Goal: Transaction & Acquisition: Obtain resource

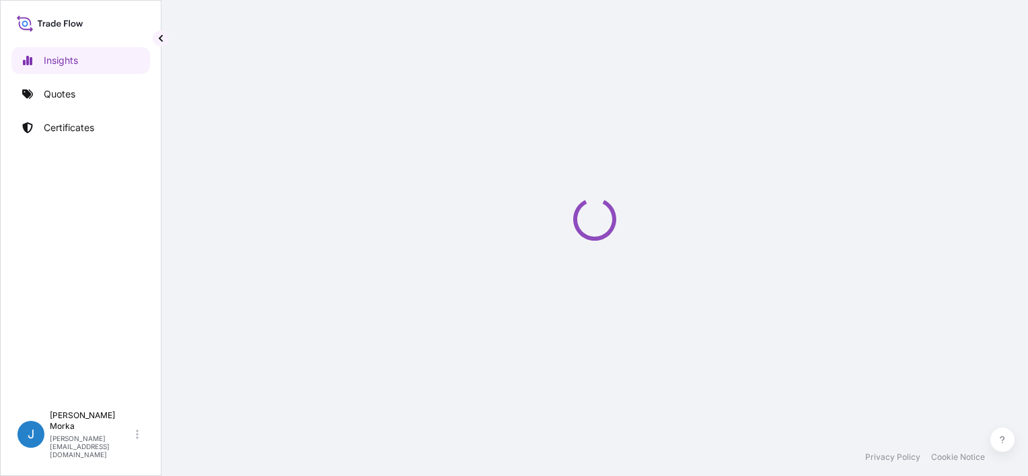
select select "2025"
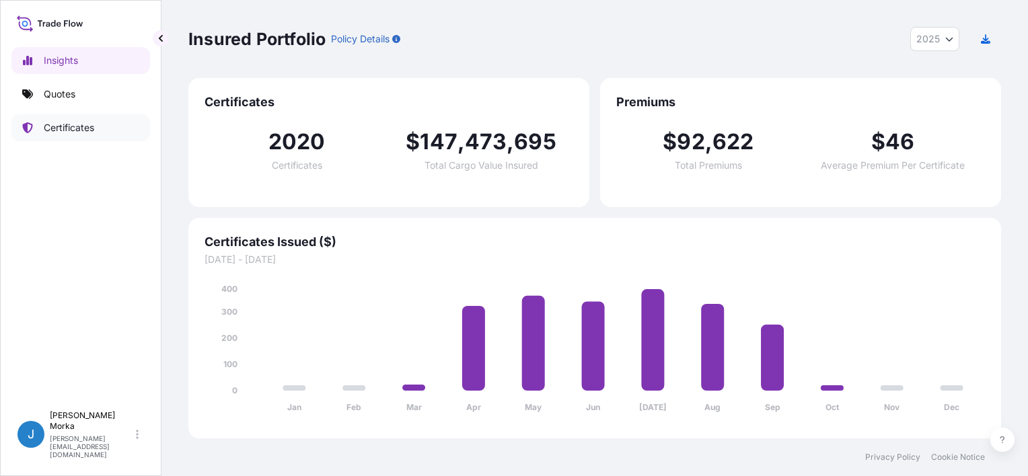
click at [73, 124] on p "Certificates" at bounding box center [69, 127] width 50 height 13
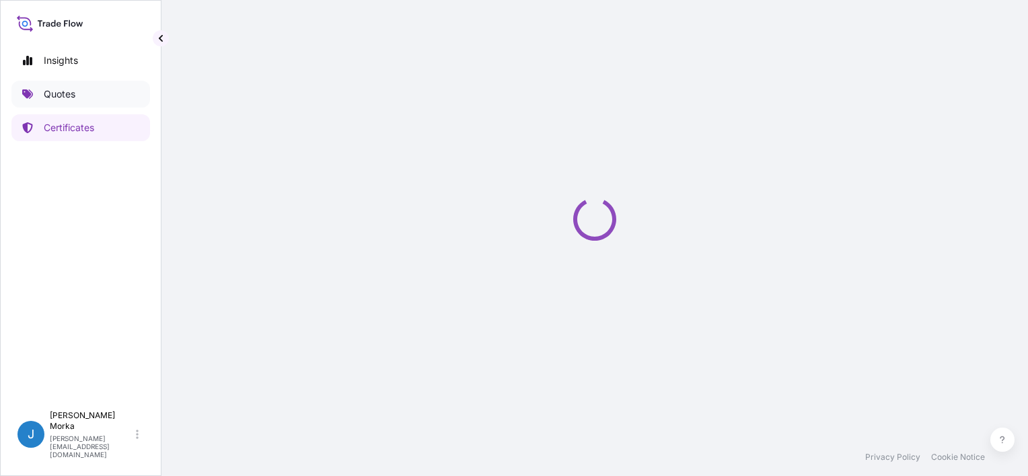
click at [80, 101] on link "Quotes" at bounding box center [80, 94] width 139 height 27
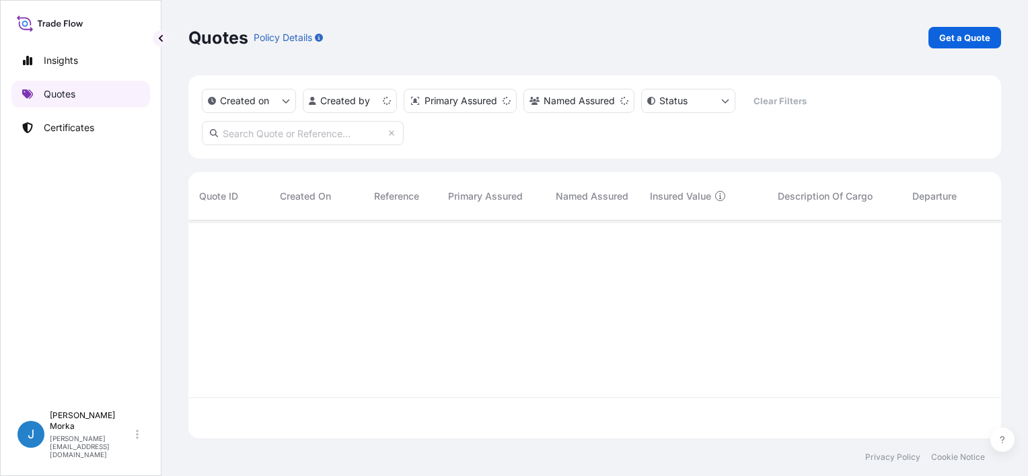
scroll to position [215, 802]
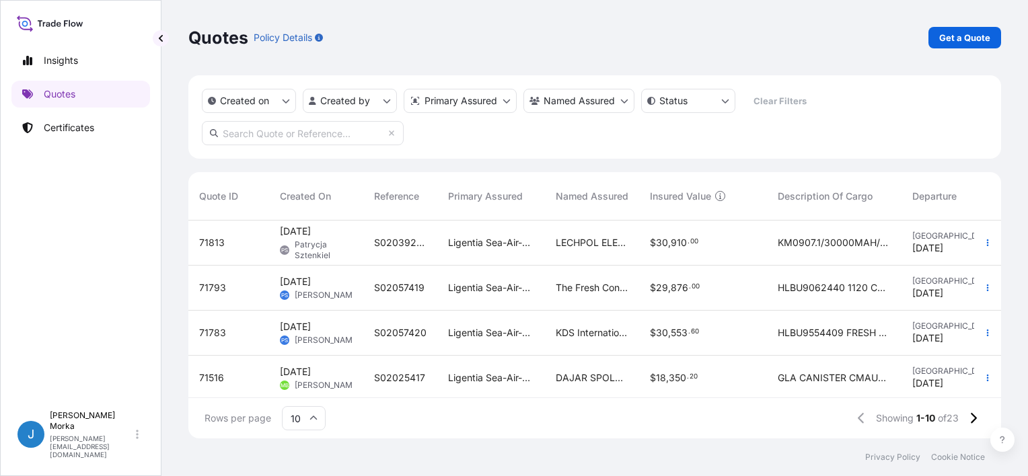
click at [968, 31] on p "Get a Quote" at bounding box center [964, 37] width 51 height 13
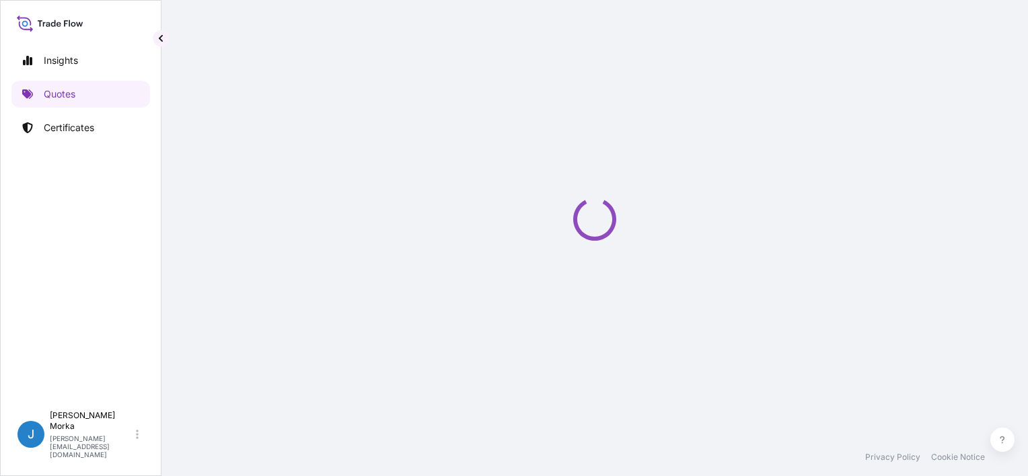
select select "Sea"
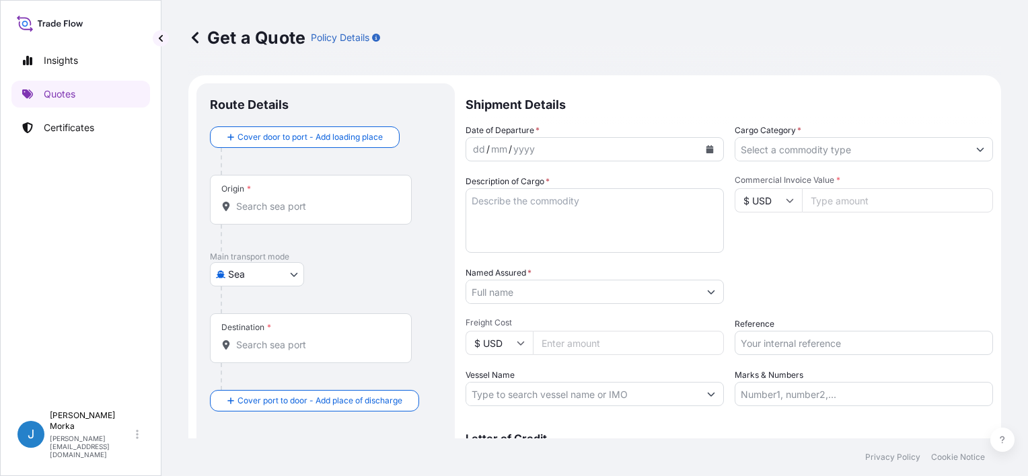
scroll to position [22, 0]
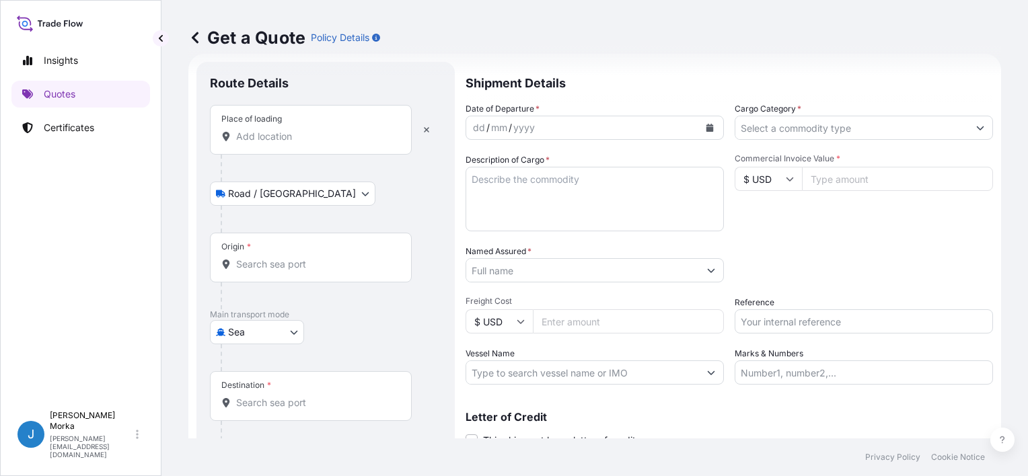
click at [258, 137] on input "Place of loading" at bounding box center [315, 136] width 159 height 13
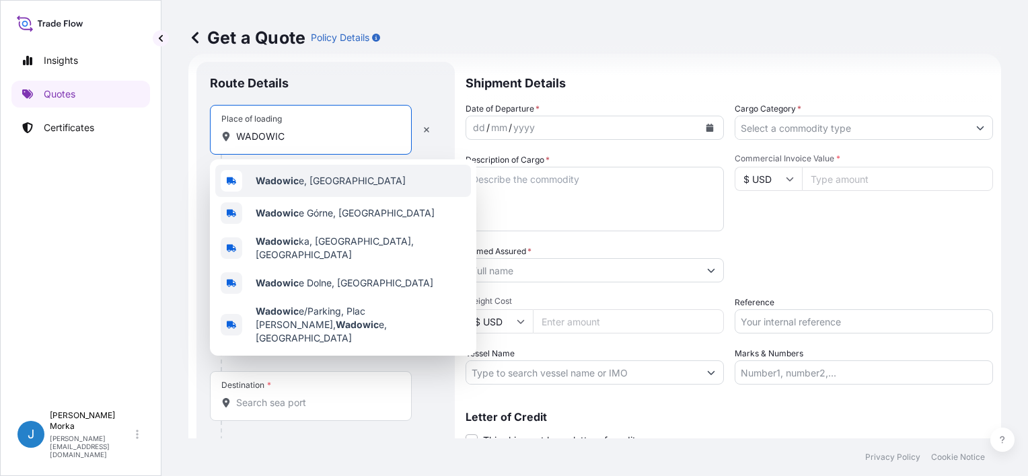
click at [321, 172] on div "Wadowic e, [GEOGRAPHIC_DATA]" at bounding box center [343, 181] width 256 height 32
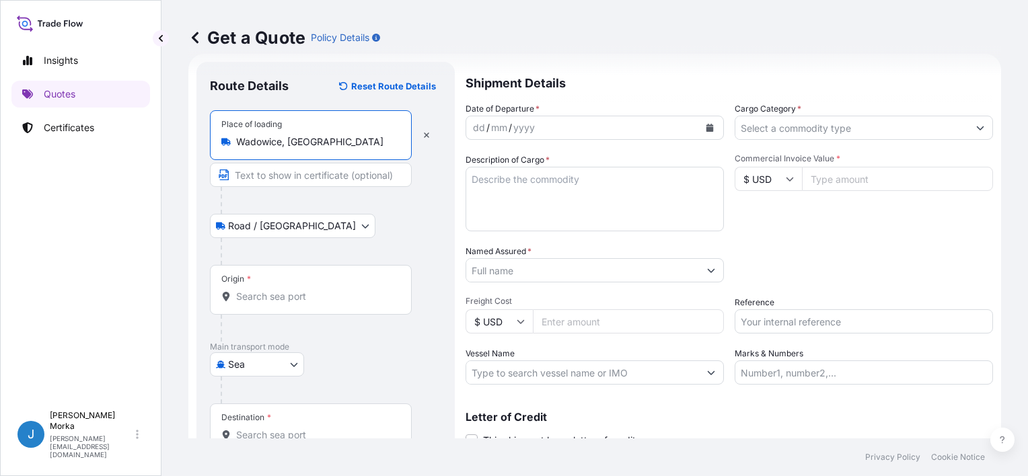
type input "Wadowice, [GEOGRAPHIC_DATA]"
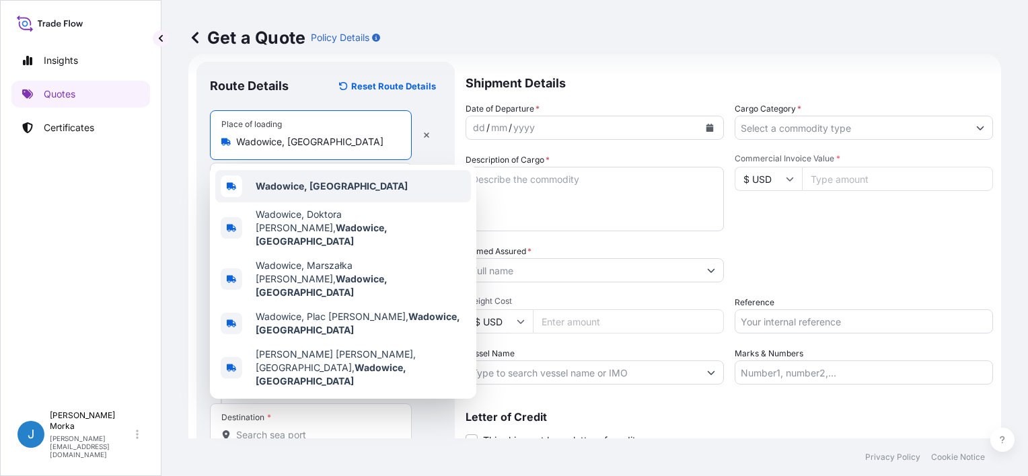
click at [301, 194] on div "Wadowice, [GEOGRAPHIC_DATA]" at bounding box center [343, 186] width 256 height 32
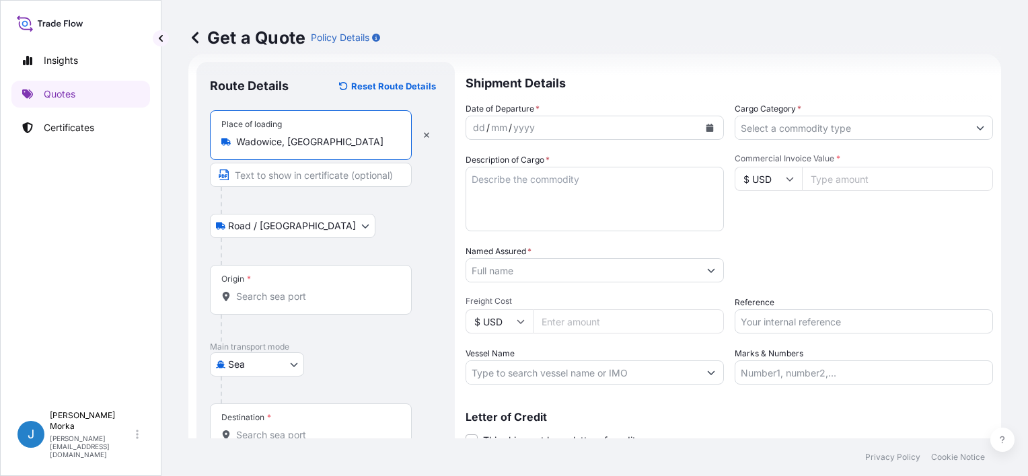
click at [261, 286] on div "Origin *" at bounding box center [311, 290] width 202 height 50
click at [261, 290] on input "Origin *" at bounding box center [315, 296] width 159 height 13
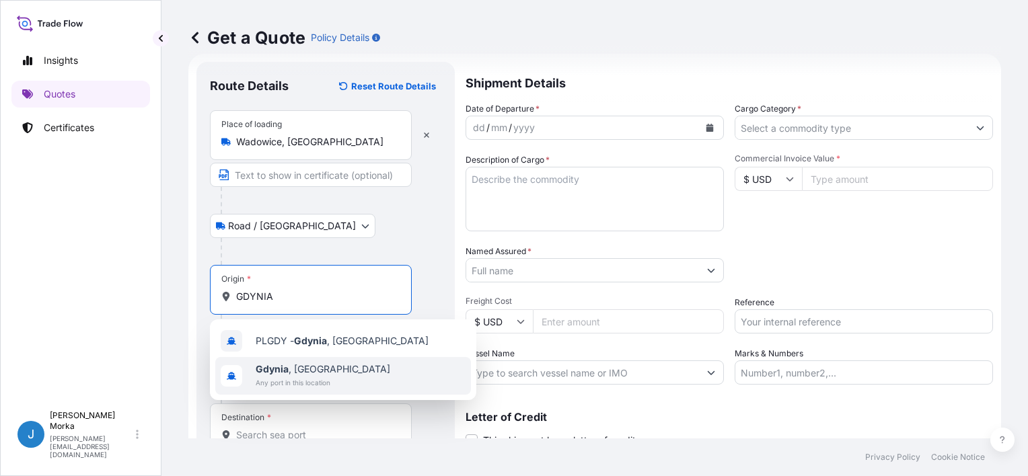
click at [303, 371] on span "[GEOGRAPHIC_DATA] , [GEOGRAPHIC_DATA]" at bounding box center [323, 369] width 135 height 13
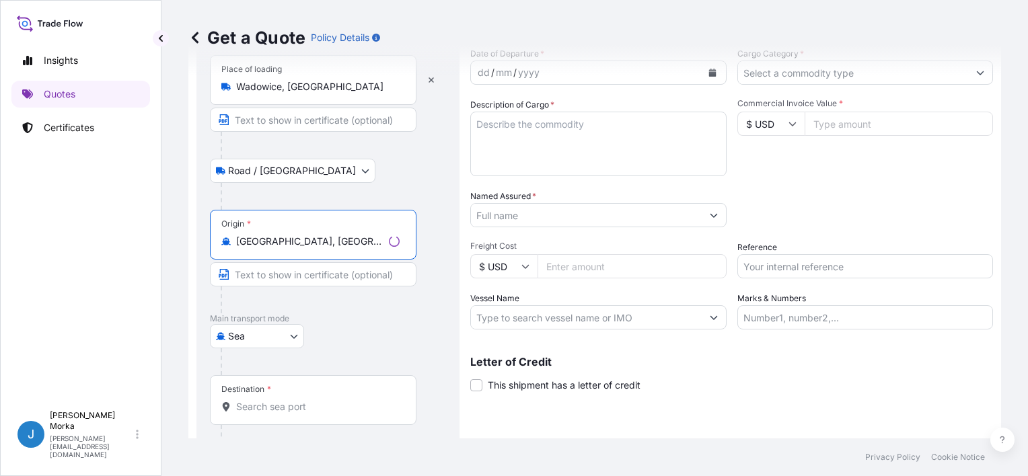
scroll to position [132, 0]
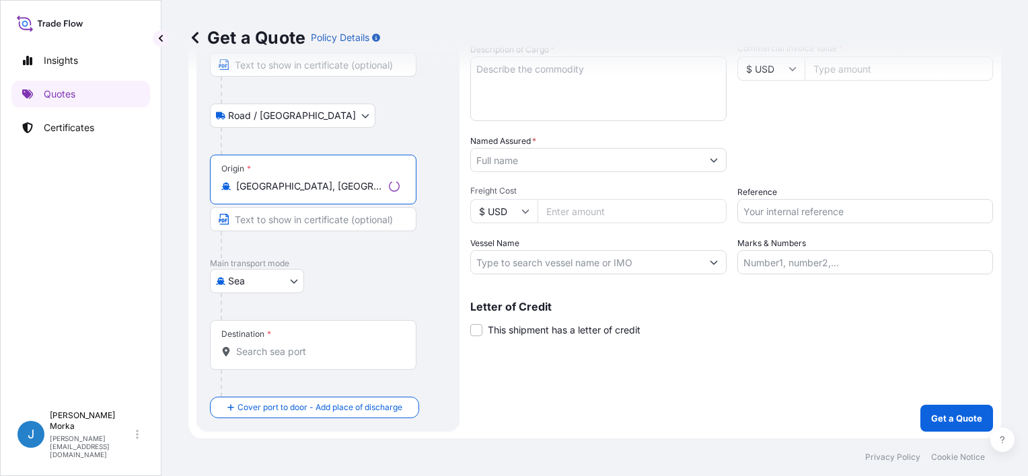
type input "[GEOGRAPHIC_DATA], [GEOGRAPHIC_DATA]"
click at [281, 350] on input "Destination *" at bounding box center [317, 351] width 163 height 13
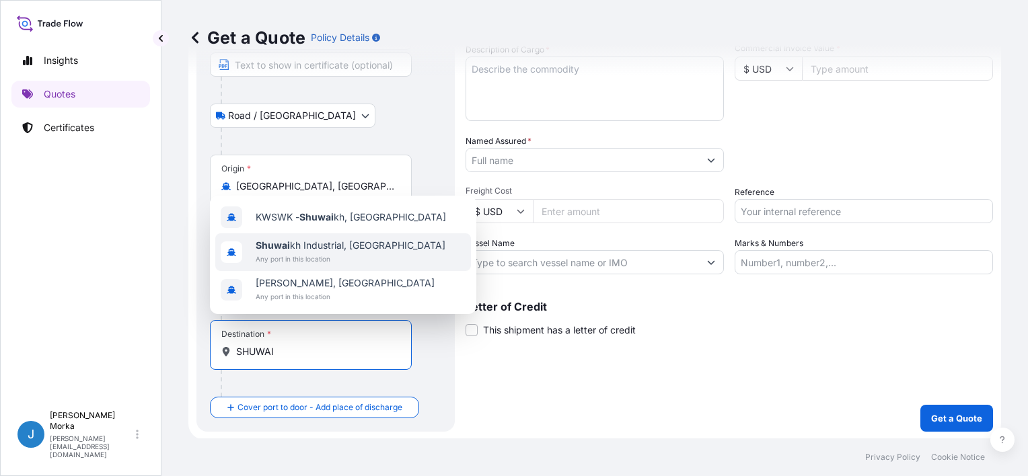
click at [347, 249] on span "Shuwai kh Industrial, [GEOGRAPHIC_DATA]" at bounding box center [351, 245] width 190 height 13
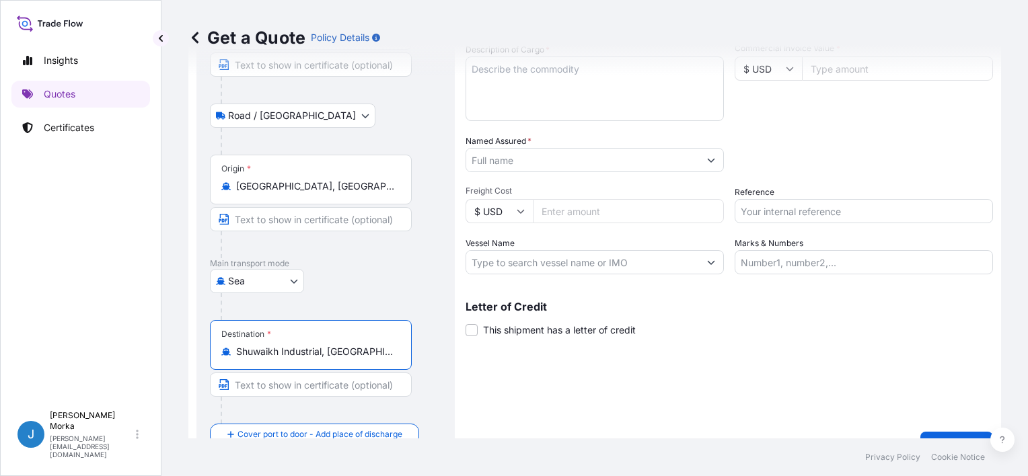
type input "Shuwaikh Industrial, [GEOGRAPHIC_DATA]"
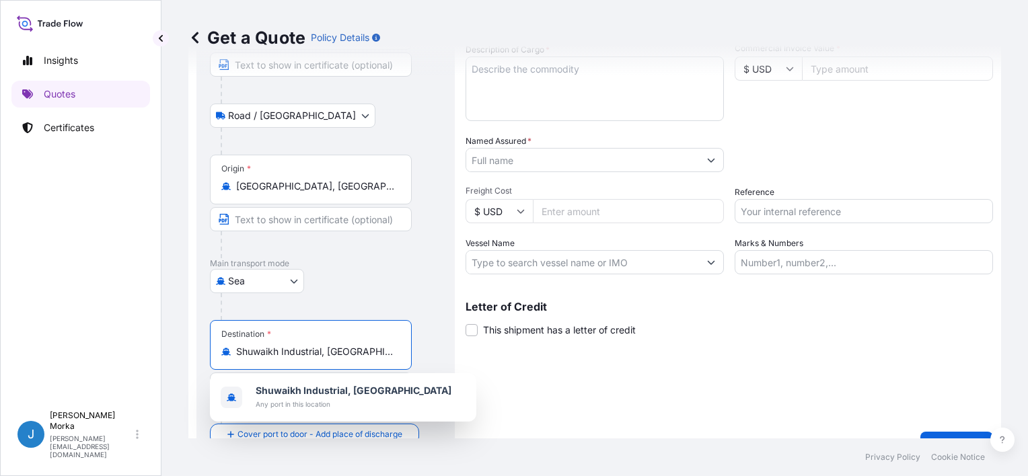
click at [619, 377] on div "Shipment Details Date of Departure * dd / mm / yyyy Cargo Category * Descriptio…" at bounding box center [728, 205] width 527 height 507
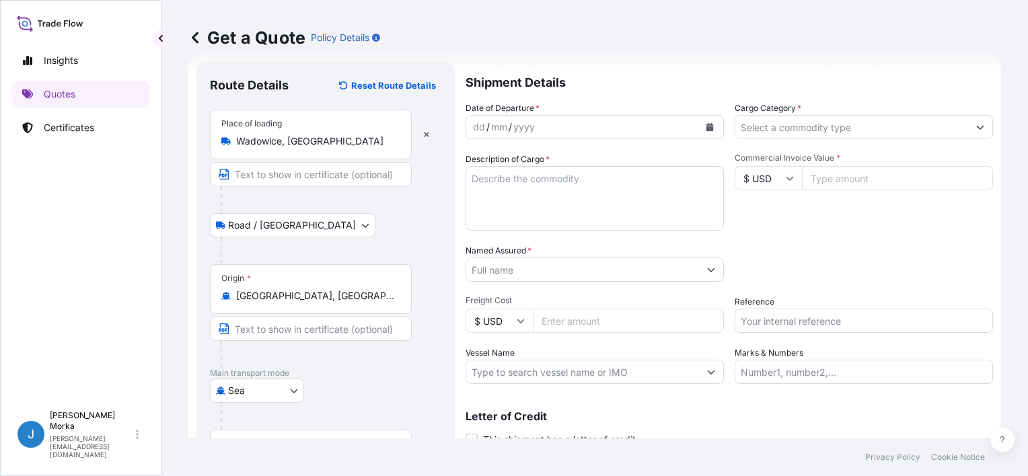
scroll to position [0, 0]
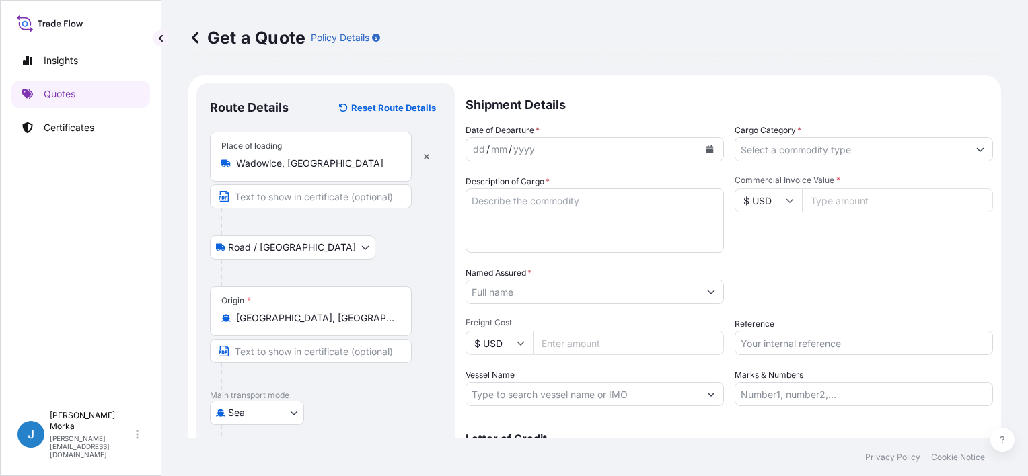
click at [706, 148] on icon "Calendar" at bounding box center [710, 149] width 8 height 8
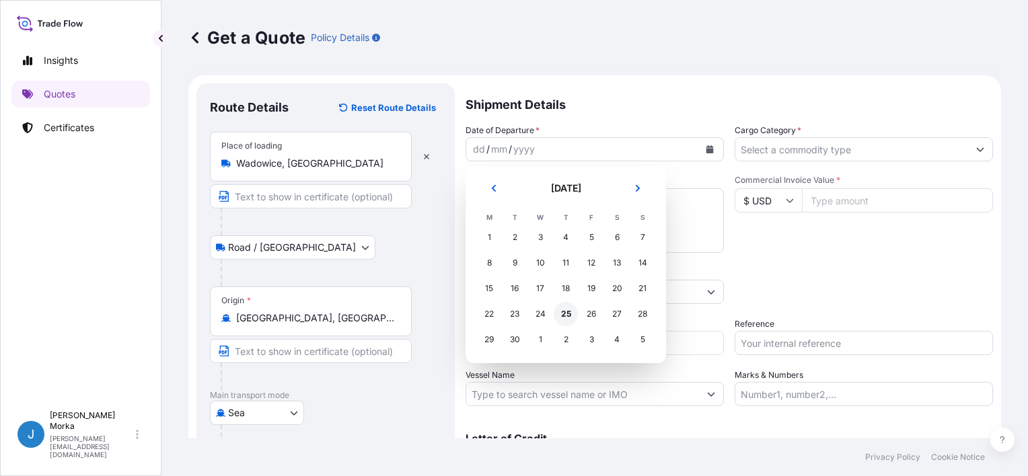
click at [564, 315] on div "25" at bounding box center [566, 314] width 24 height 24
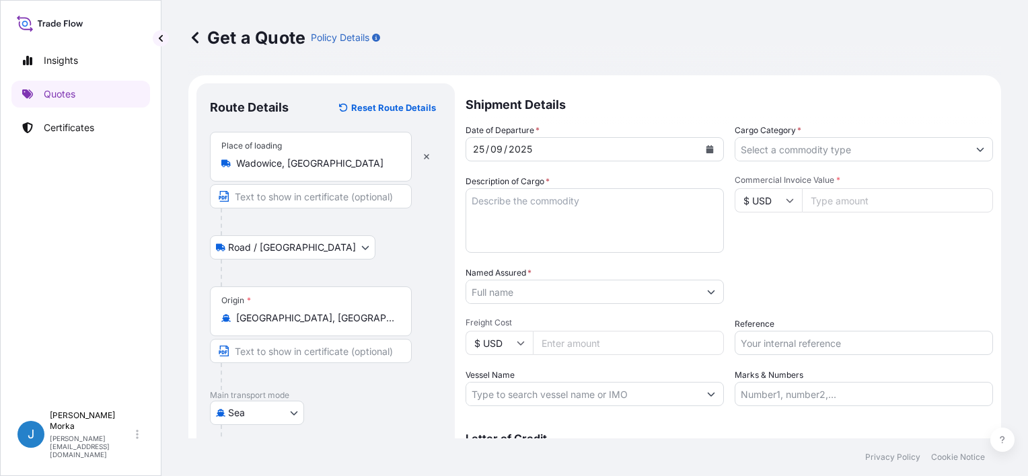
click at [511, 209] on textarea "Description of Cargo *" at bounding box center [594, 220] width 258 height 65
paste textarea "WAFERS ELITESSE DE LUXE 20G NET WEIGHT: 16768 KG"
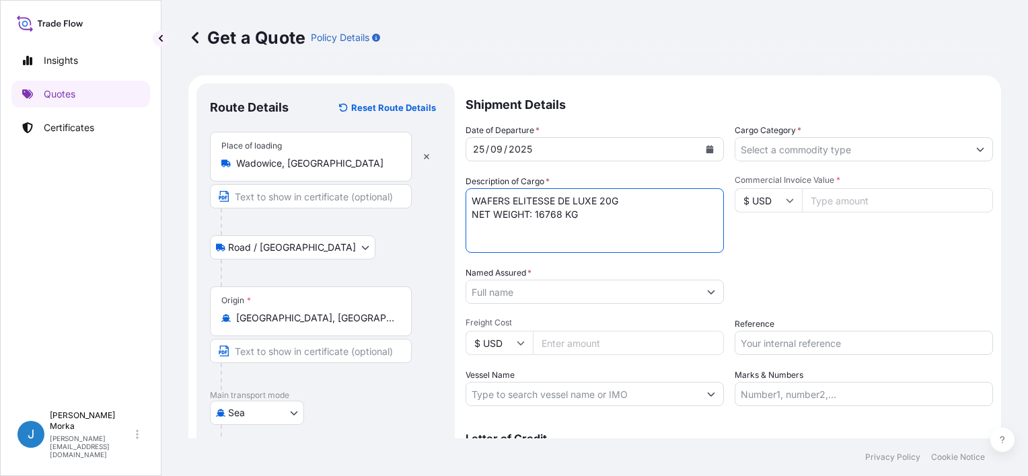
click at [471, 198] on textarea "WAFERS ELITESSE DE LUXE 20G NET WEIGHT: 16768 KG" at bounding box center [594, 220] width 258 height 65
click at [493, 196] on textarea "WAFERS ELITESSE DE LUXE 20G NET WEIGHT: 16768 KG" at bounding box center [594, 220] width 258 height 65
paste textarea "HLBU9520414"
click at [604, 229] on textarea "HLBU9520414 WAFERS ELITESSE DE LUXE 20G NET WEIGHT: 16768 KG" at bounding box center [594, 220] width 258 height 65
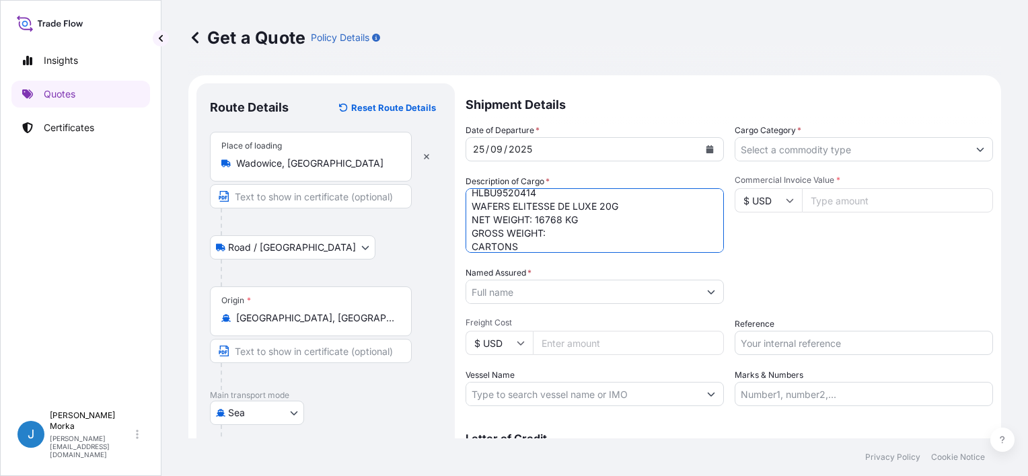
click at [472, 242] on textarea "HLBU9520414 WAFERS ELITESSE DE LUXE 20G NET WEIGHT: 16768 KG GROSS WEIGHT: CART…" at bounding box center [594, 220] width 258 height 65
click at [554, 232] on textarea "HLBU9520414 WAFERS ELITESSE DE LUXE 20G NET WEIGHT: 16768 KG GROSS WEIGHT: CART…" at bounding box center [594, 220] width 258 height 65
paste textarea "19492,80 KG"
click at [561, 217] on textarea "HLBU9520414 WAFERS ELITESSE DE LUXE 20G NET WEIGHT: 16768 KG GROSS WEIGHT: 1949…" at bounding box center [594, 220] width 258 height 65
click at [474, 245] on textarea "HLBU9520414 WAFERS ELITESSE DE LUXE 20G NET WEIGHT: 16768,00 KG GROSS WEIGHT: 1…" at bounding box center [594, 220] width 258 height 65
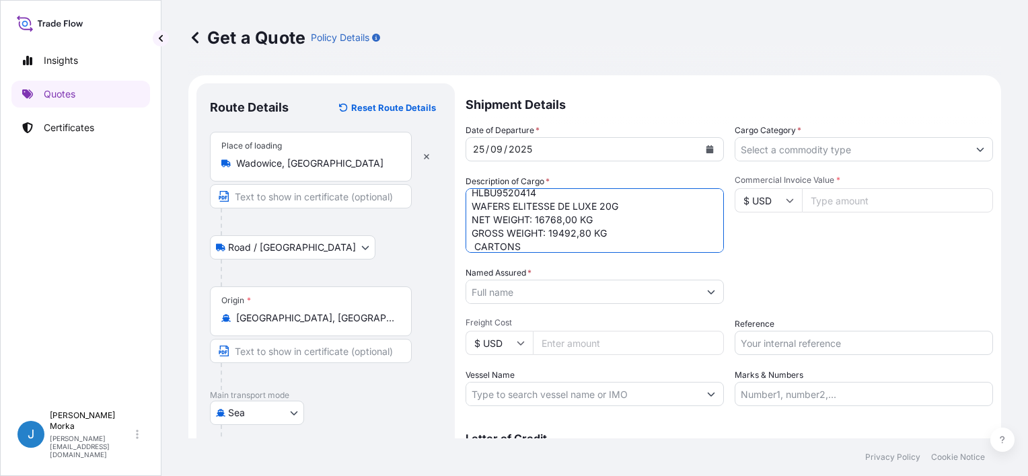
paste textarea "1048"
click at [474, 244] on textarea "HLBU9520414 WAFERS ELITESSE DE LUXE 20G NET WEIGHT: 16768,00 KG GROSS WEIGHT: 1…" at bounding box center [594, 220] width 258 height 65
type textarea "HLBU9520414 WAFERS ELITESSE DE LUXE 20G NET WEIGHT: 16768,00 KG GROSS WEIGHT: 1…"
click at [741, 255] on div "Date of Departure * [DATE] Cargo Category * Description of Cargo * HLBU9520414 …" at bounding box center [728, 265] width 527 height 282
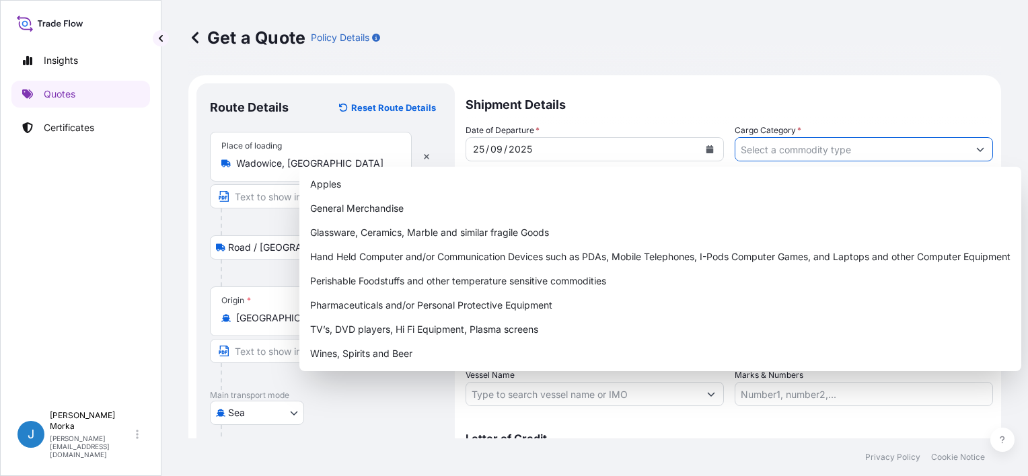
click at [779, 147] on input "Cargo Category *" at bounding box center [851, 149] width 233 height 24
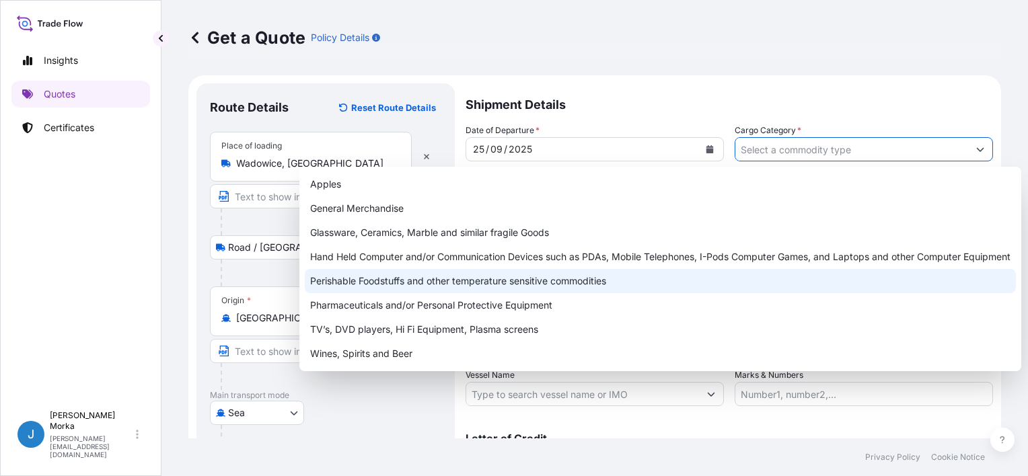
click at [380, 277] on div "Perishable Foodstuffs and other temperature sensitive commodities" at bounding box center [660, 281] width 711 height 24
type input "Perishable Foodstuffs and other temperature sensitive commodities"
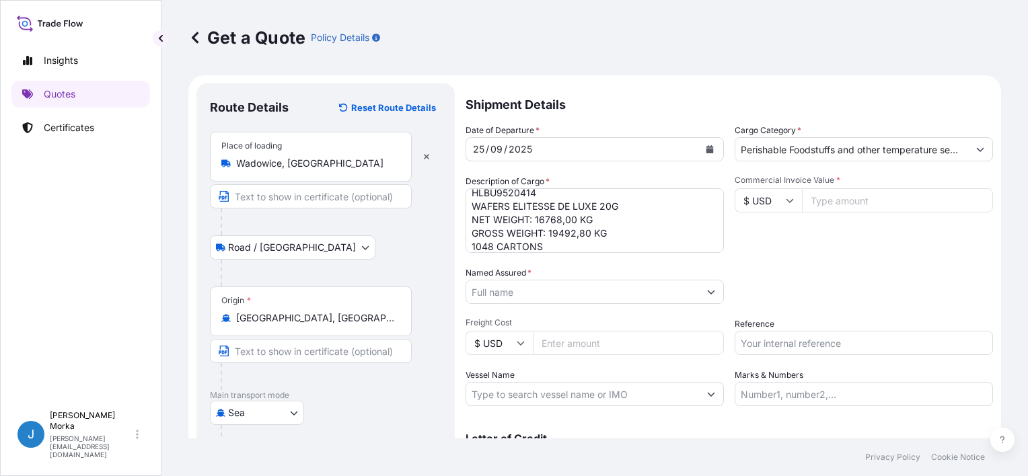
click at [853, 272] on div "Packing Category Type to search a container mode Please select a primary mode o…" at bounding box center [863, 285] width 258 height 38
click at [793, 337] on input "Reference" at bounding box center [863, 343] width 258 height 24
paste input "S02059059"
type input "S02059059"
click at [779, 269] on div "Packing Category Type to search a container mode Please select a primary mode o…" at bounding box center [863, 285] width 258 height 38
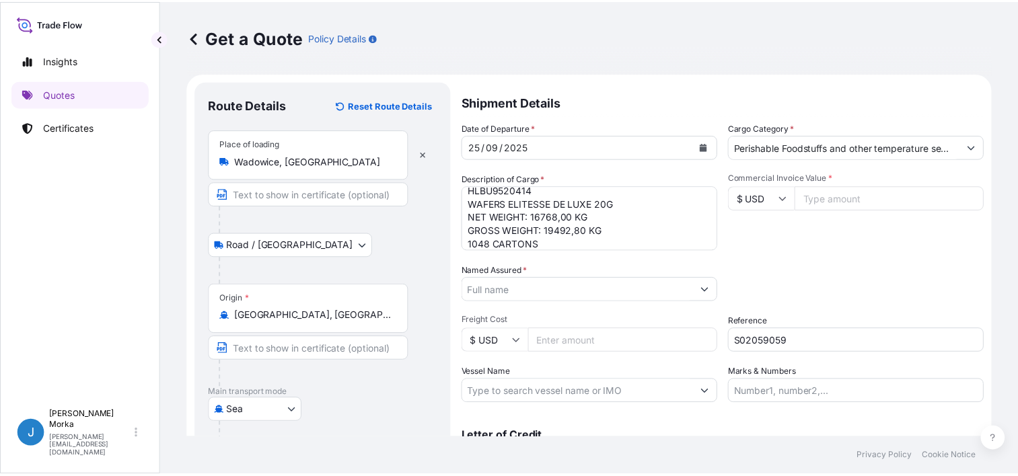
scroll to position [0, 0]
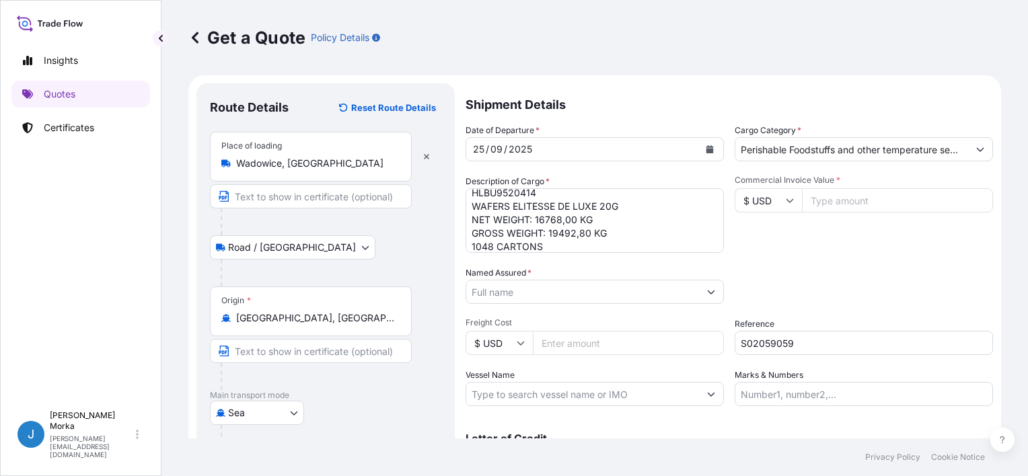
click at [533, 287] on input "Named Assured *" at bounding box center [582, 292] width 233 height 24
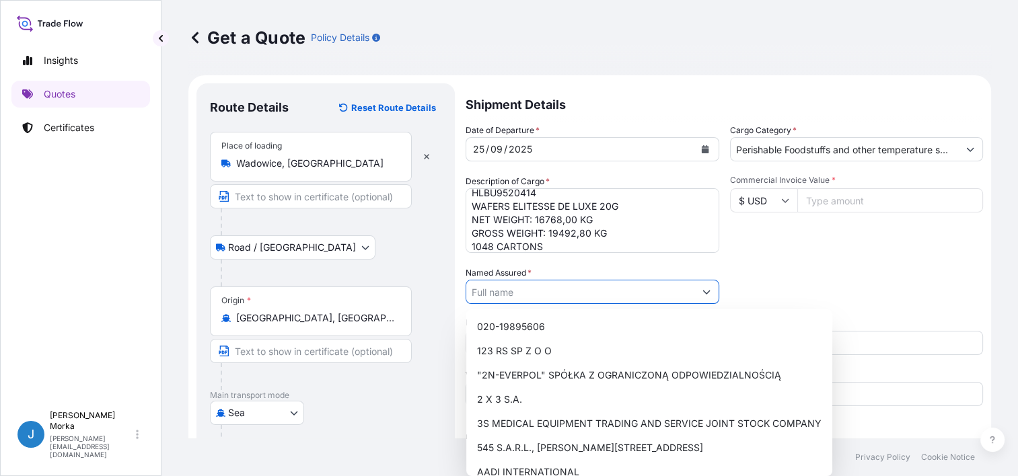
paste input "AL-ZOQ AL-RAFEEA FOR DRY SWEETS & FOOD STUFF CO."
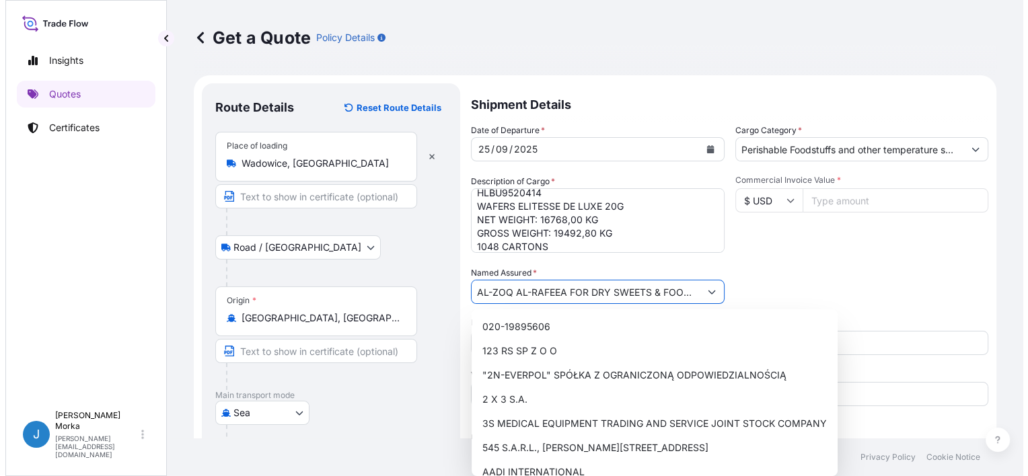
scroll to position [0, 46]
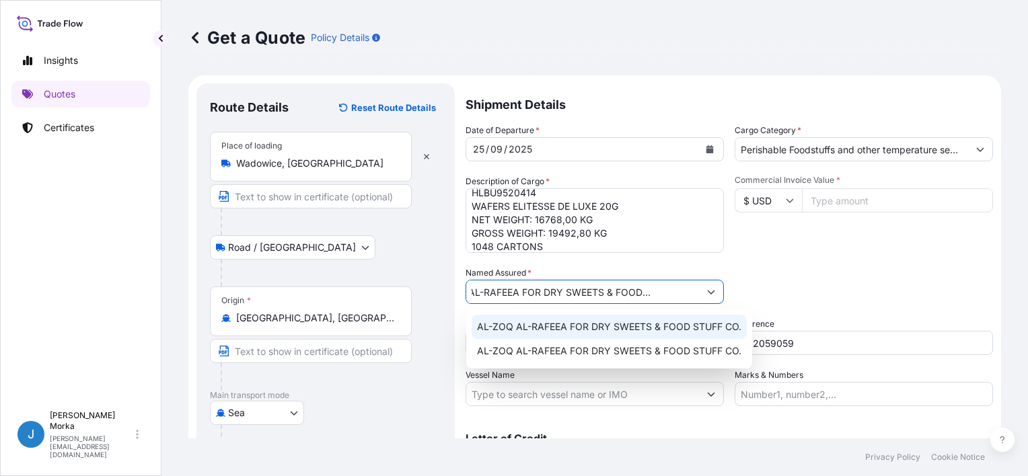
click at [652, 324] on span "AL-ZOQ AL-RAFEEA FOR DRY SWEETS & FOOD STUFF CO." at bounding box center [609, 326] width 264 height 13
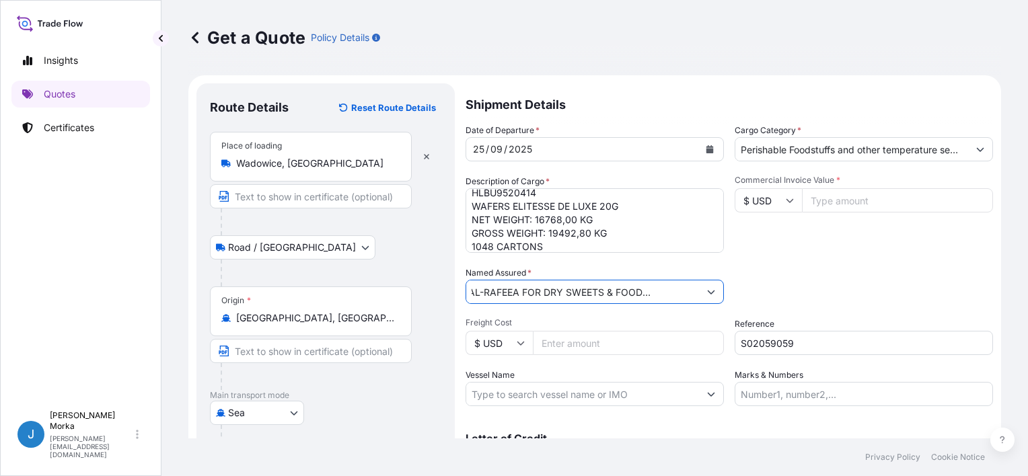
type input "AL-ZOQ AL-RAFEEA FOR DRY SWEETS & FOOD STUFF CO."
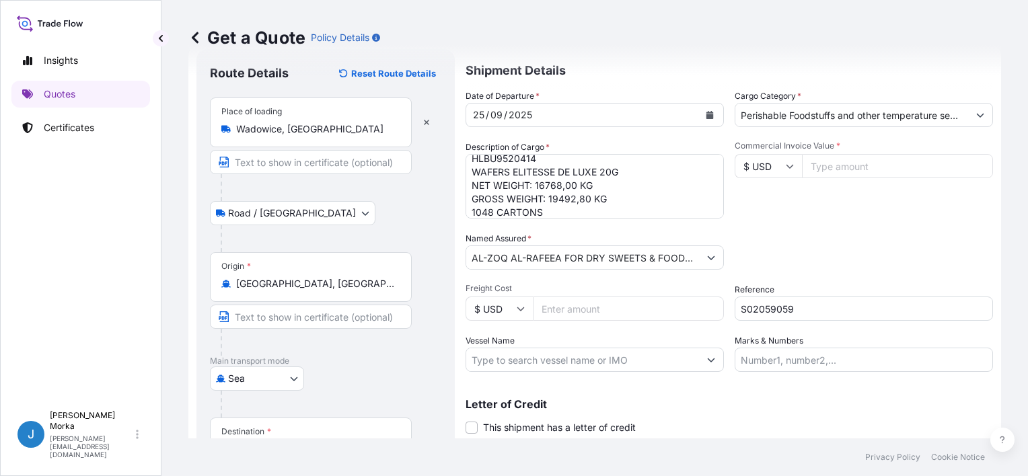
scroll to position [67, 0]
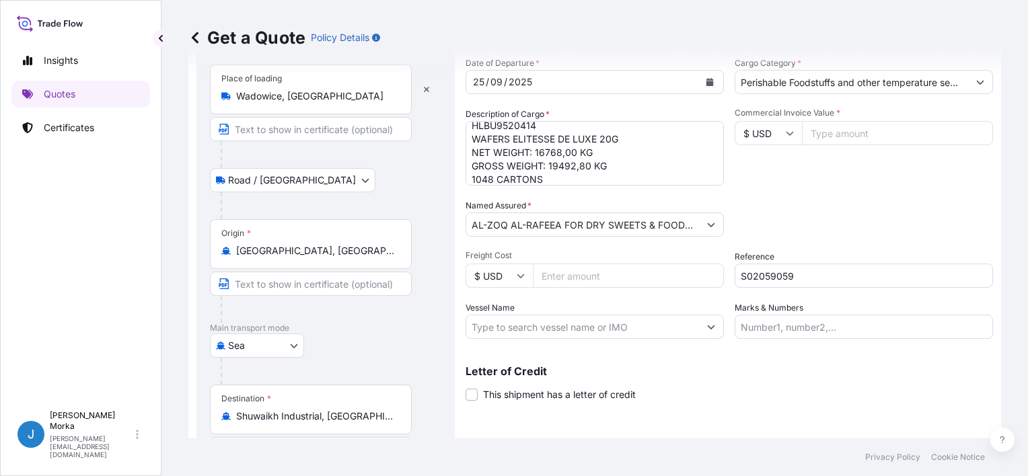
click at [829, 133] on input "Commercial Invoice Value *" at bounding box center [897, 133] width 191 height 24
type input "110543.04"
click at [814, 215] on div "Packing Category Type to search a container mode Please select a primary mode o…" at bounding box center [863, 218] width 258 height 38
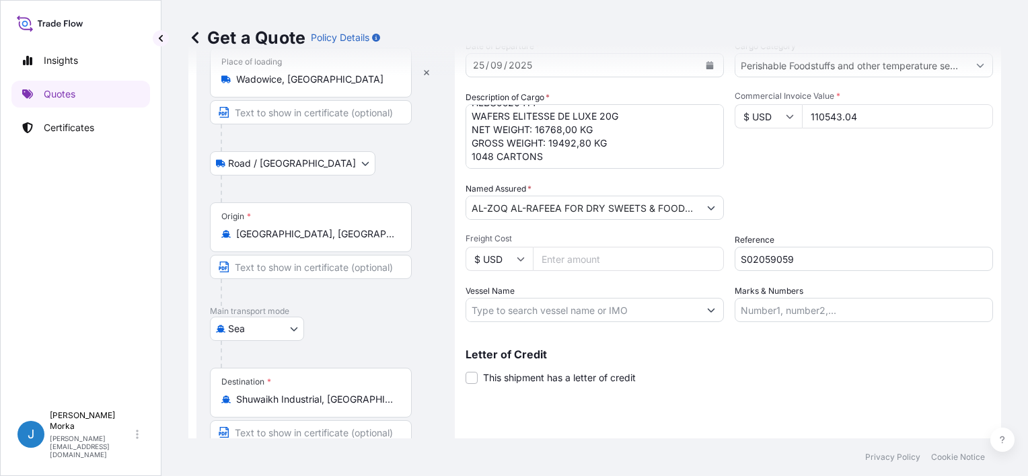
scroll to position [159, 0]
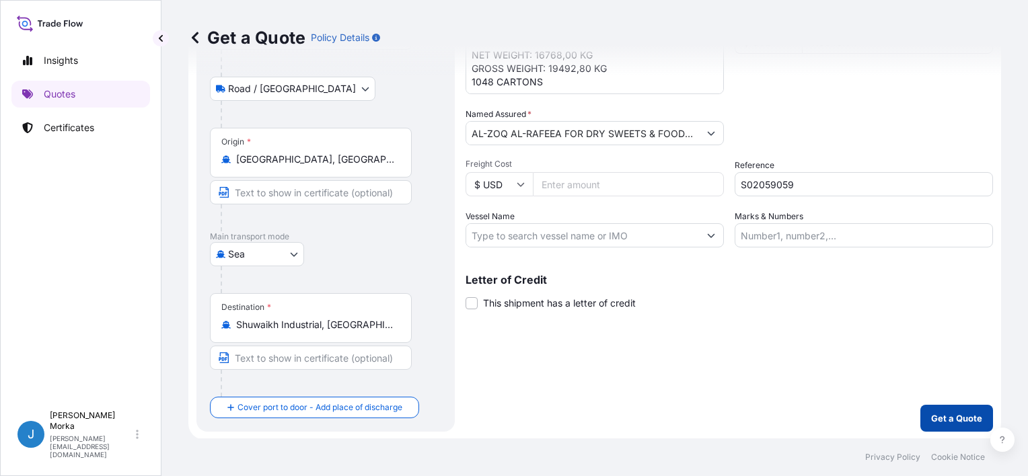
click at [958, 412] on p "Get a Quote" at bounding box center [956, 418] width 51 height 13
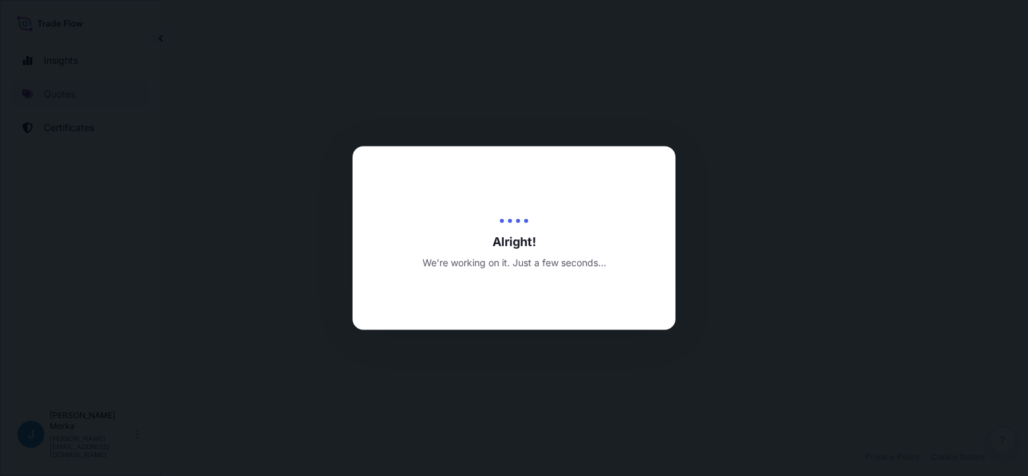
select select "Road / [GEOGRAPHIC_DATA]"
select select "Sea"
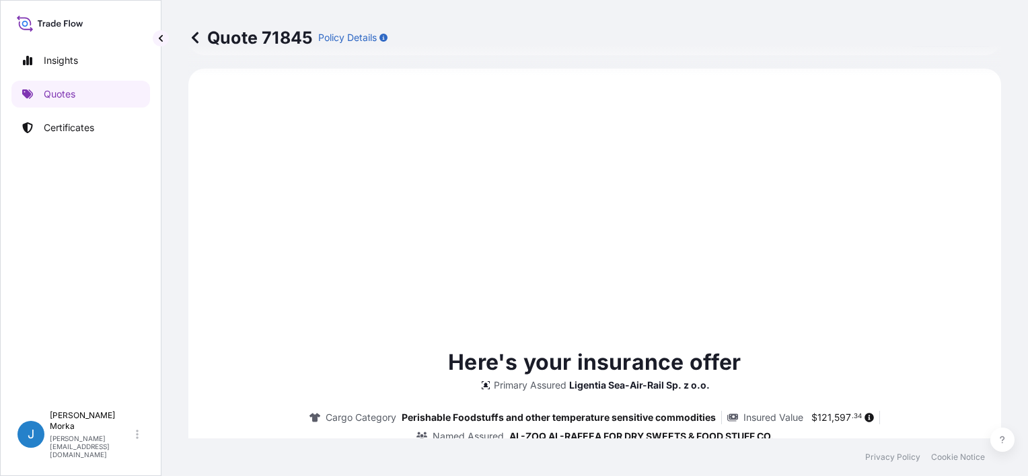
scroll to position [740, 0]
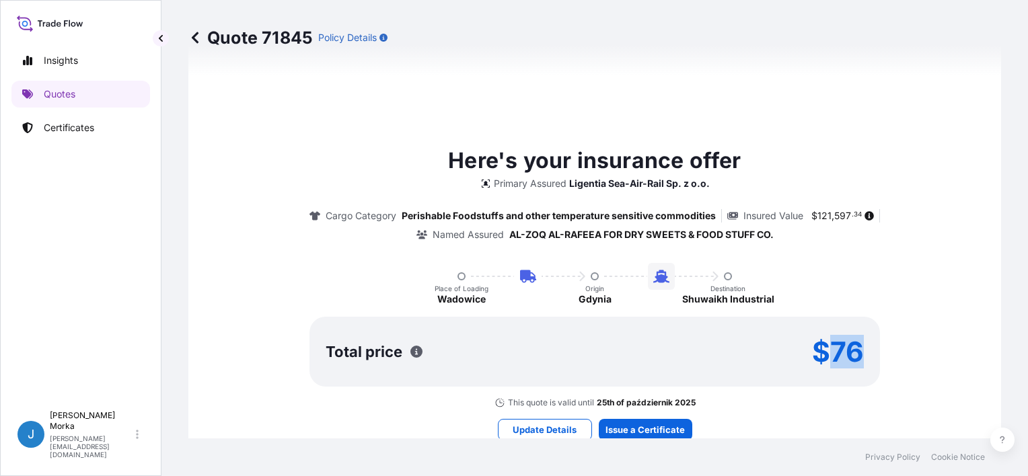
drag, startPoint x: 821, startPoint y: 347, endPoint x: 851, endPoint y: 346, distance: 29.6
click at [851, 346] on p "$76" at bounding box center [838, 352] width 52 height 22
copy p "76"
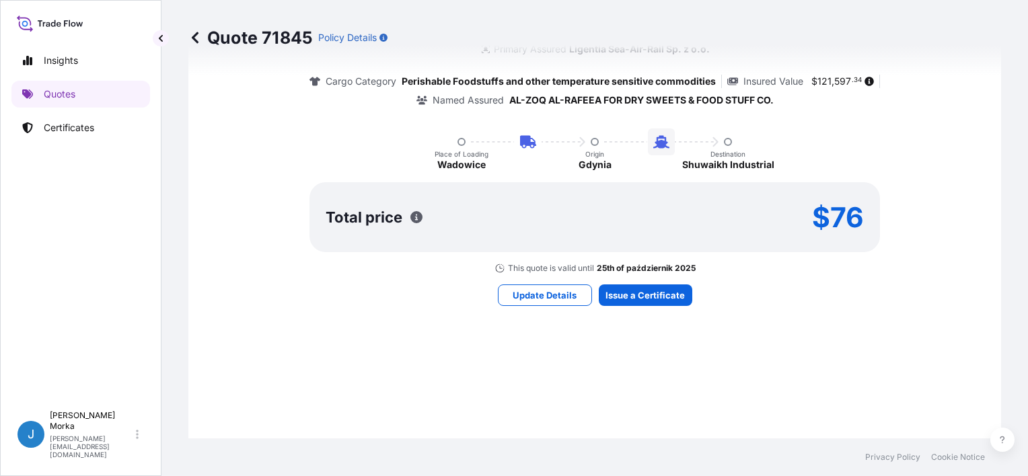
click at [651, 305] on div "Here's your insurance offer Primary Assured Ligentia Sea-Air-Rail Sp. z o.o. Ca…" at bounding box center [594, 158] width 775 height 814
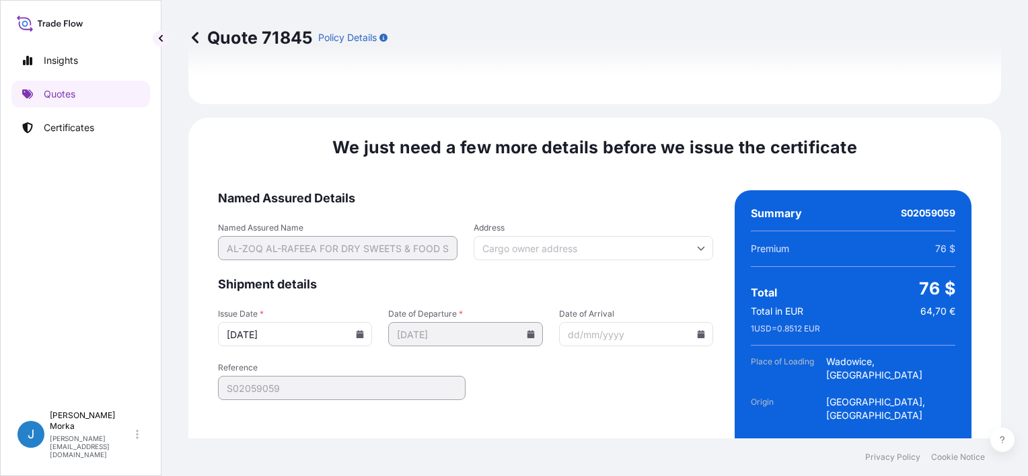
scroll to position [1804, 0]
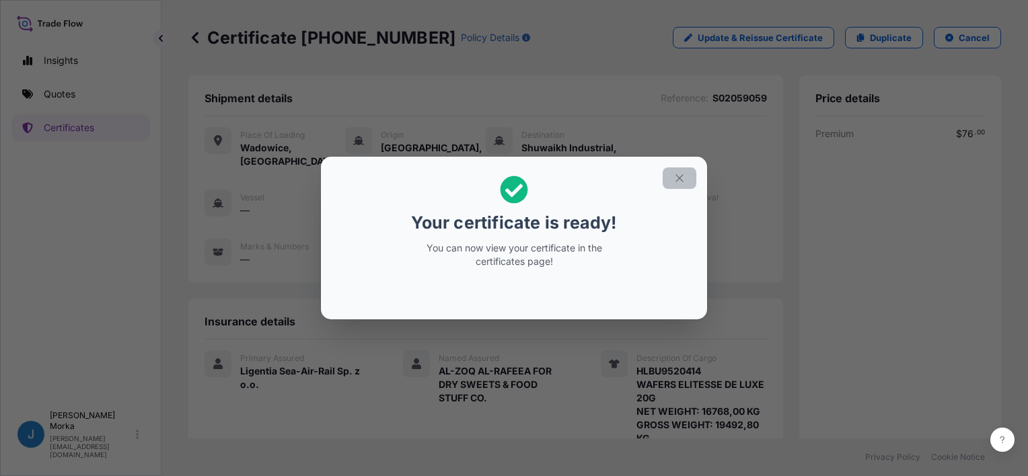
click at [684, 182] on icon "button" at bounding box center [679, 178] width 12 height 12
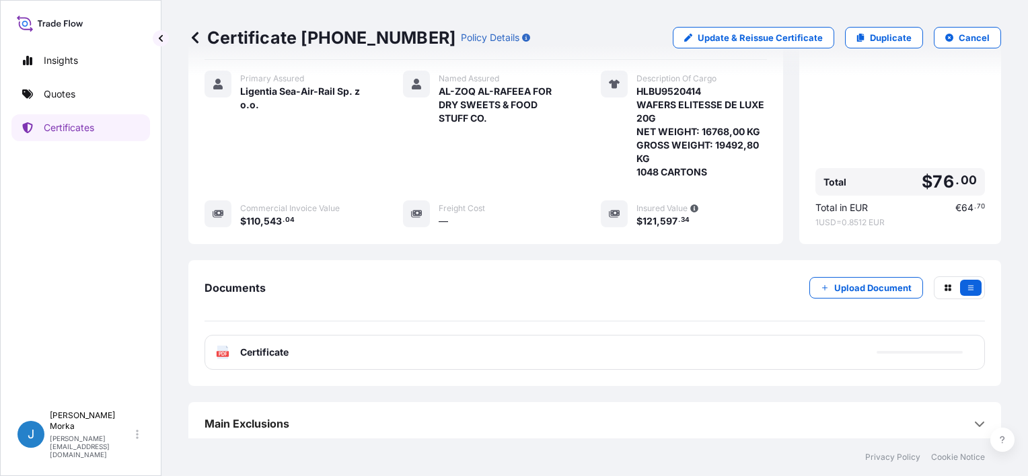
scroll to position [282, 0]
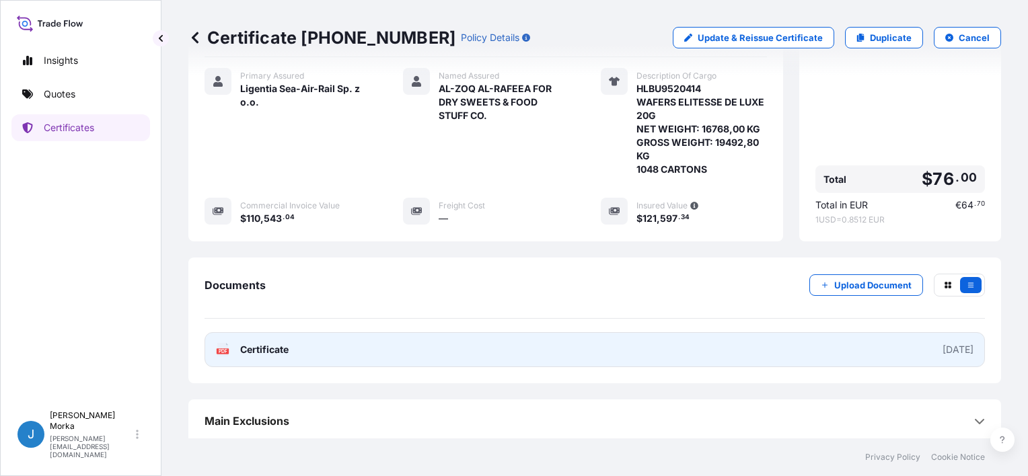
click at [584, 344] on link "PDF Certificate [DATE]" at bounding box center [594, 349] width 780 height 35
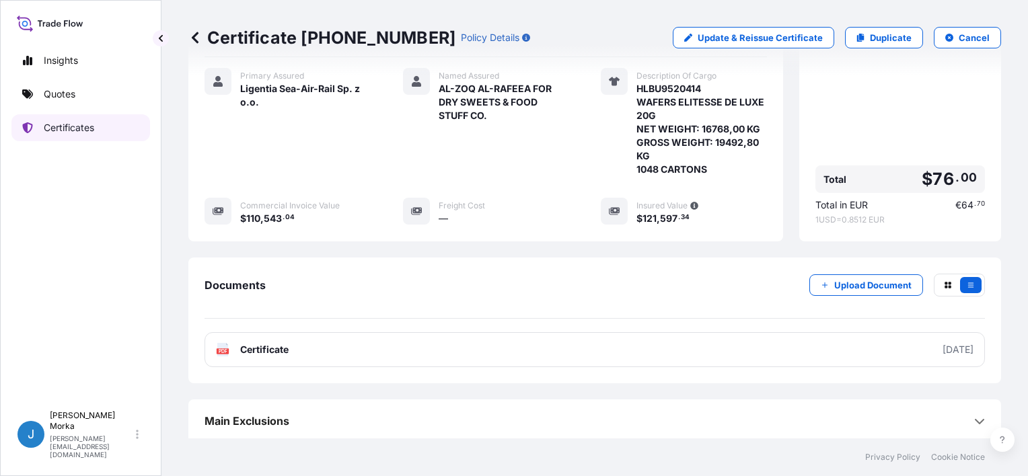
click at [81, 127] on p "Certificates" at bounding box center [69, 127] width 50 height 13
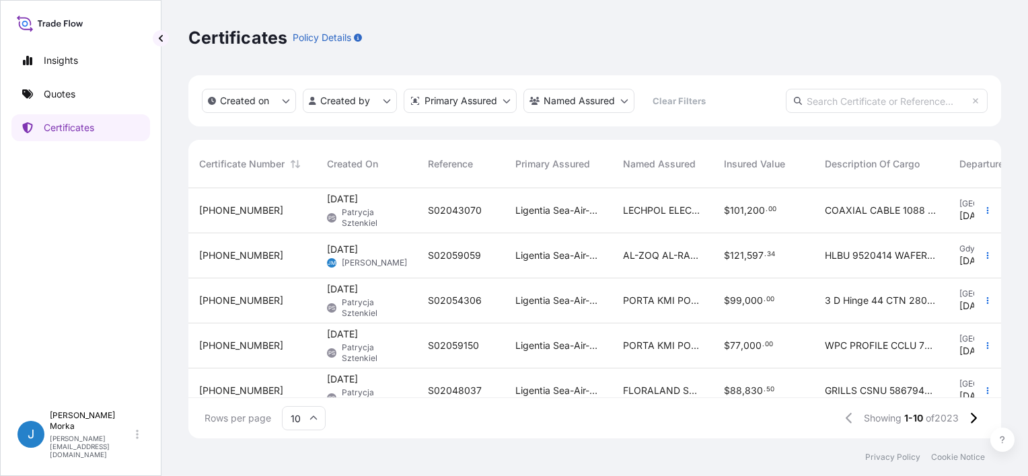
scroll to position [248, 802]
click at [106, 101] on link "Quotes" at bounding box center [80, 94] width 139 height 27
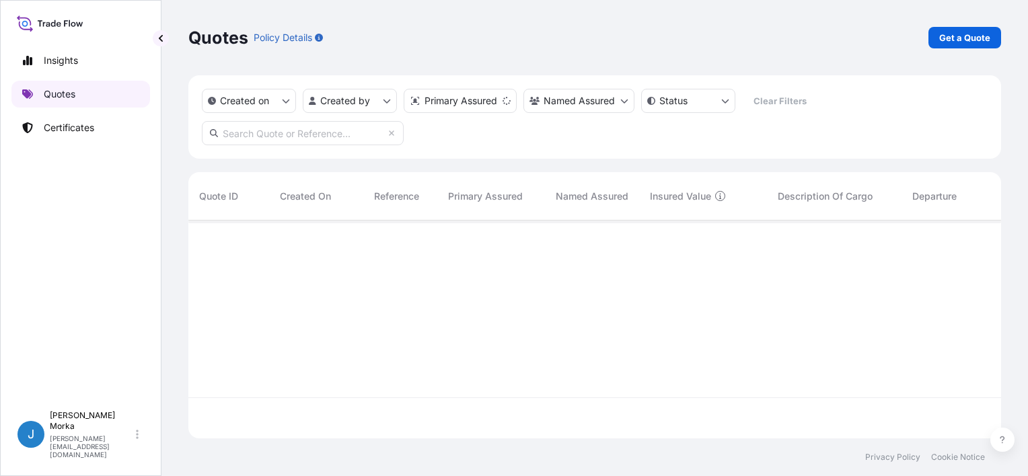
scroll to position [215, 802]
click at [953, 32] on p "Get a Quote" at bounding box center [964, 37] width 51 height 13
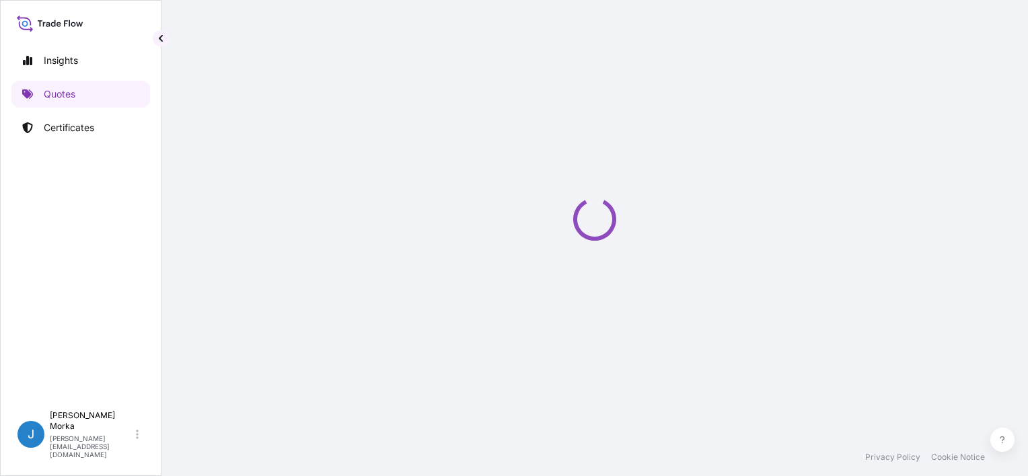
select select "Sea"
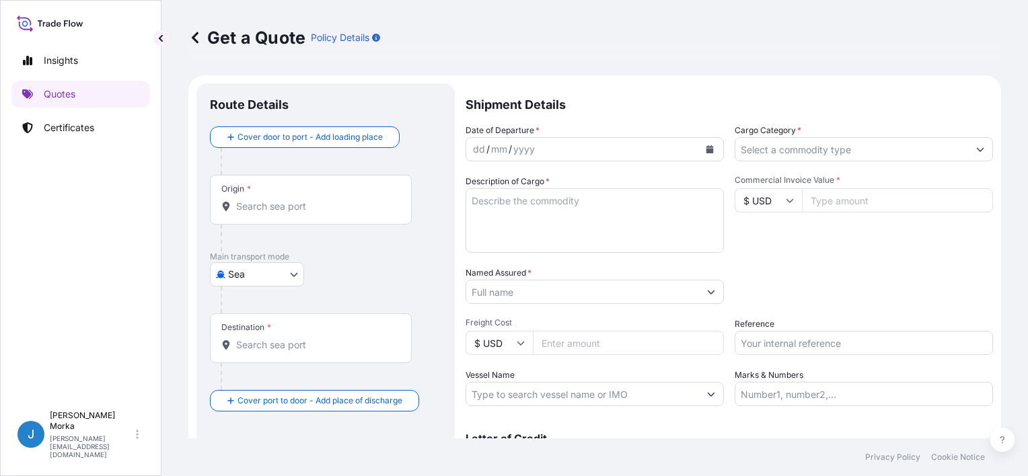
scroll to position [22, 0]
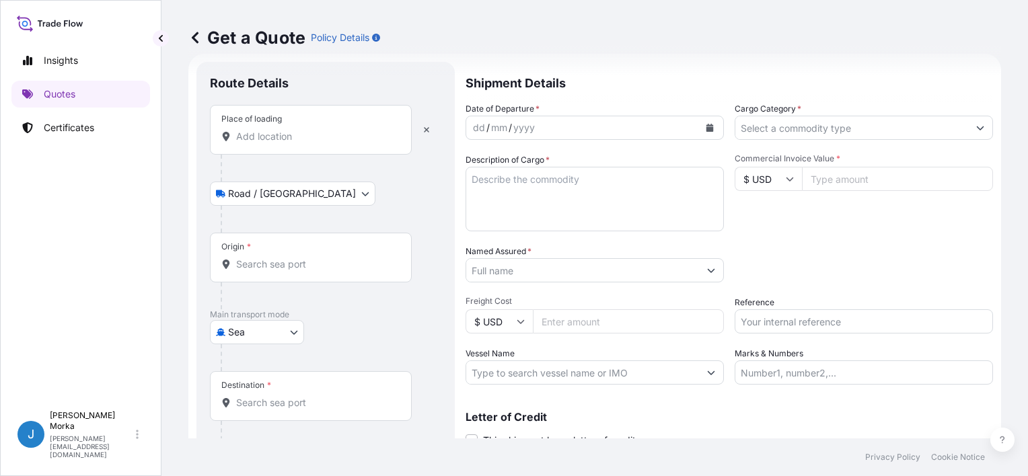
click at [259, 145] on div "Place of loading" at bounding box center [311, 130] width 202 height 50
click at [259, 143] on input "Place of loading" at bounding box center [315, 136] width 159 height 13
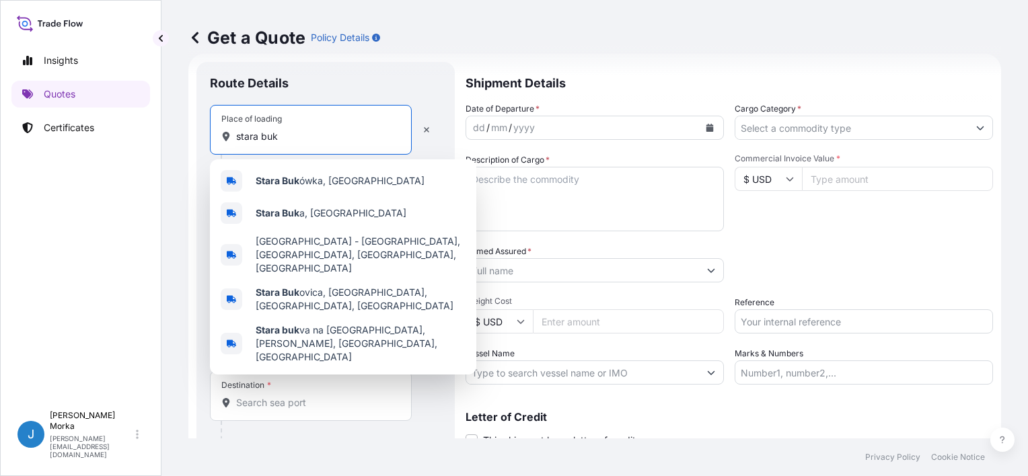
click at [309, 172] on div "Stara Buk ówka, [GEOGRAPHIC_DATA]" at bounding box center [343, 181] width 256 height 32
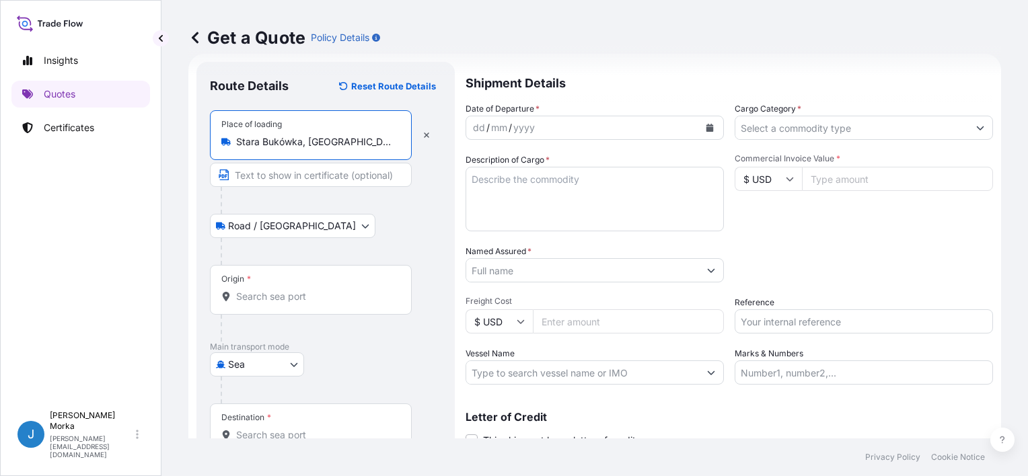
type input "Stara Bukówka, [GEOGRAPHIC_DATA]"
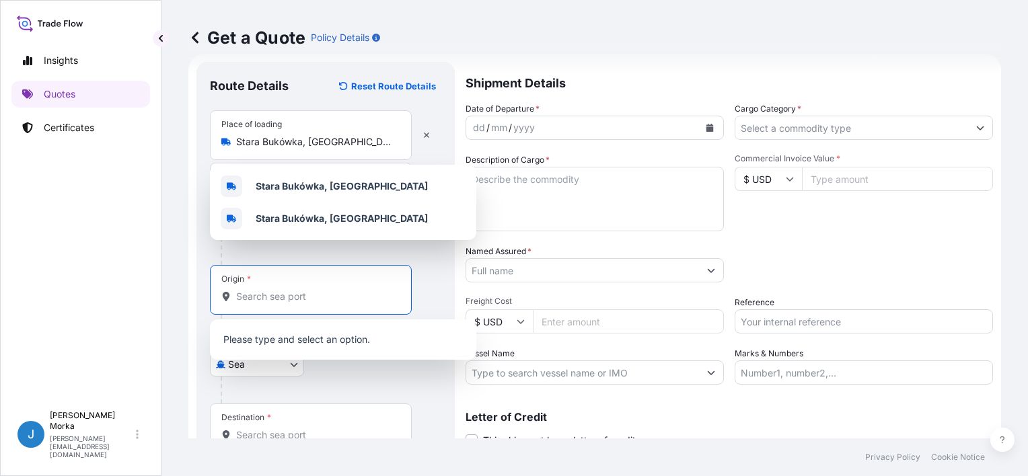
click at [274, 296] on input "Origin *" at bounding box center [315, 296] width 159 height 13
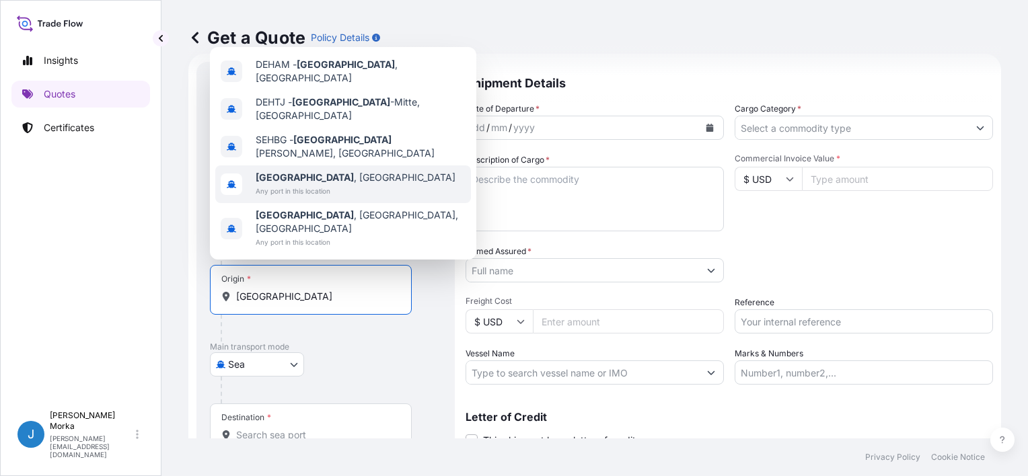
click at [359, 202] on div "[GEOGRAPHIC_DATA] , [GEOGRAPHIC_DATA] Any port in this location" at bounding box center [343, 184] width 256 height 38
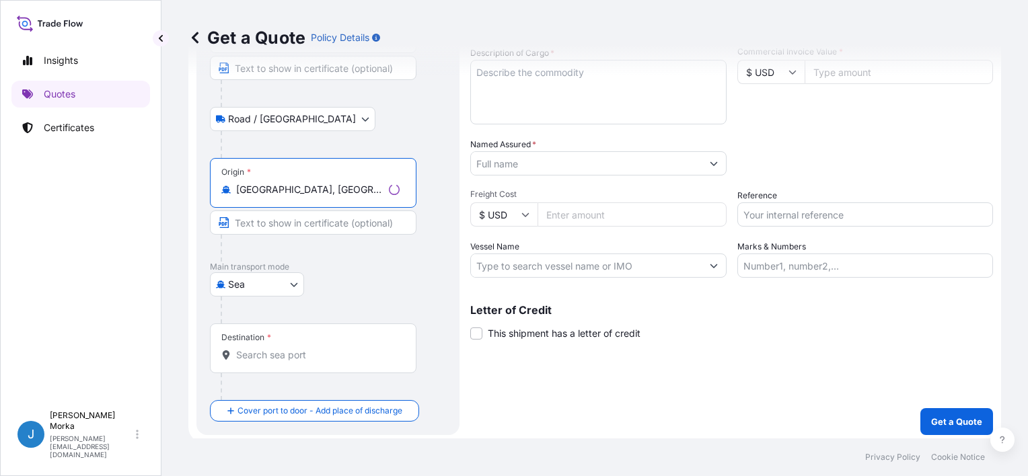
scroll to position [132, 0]
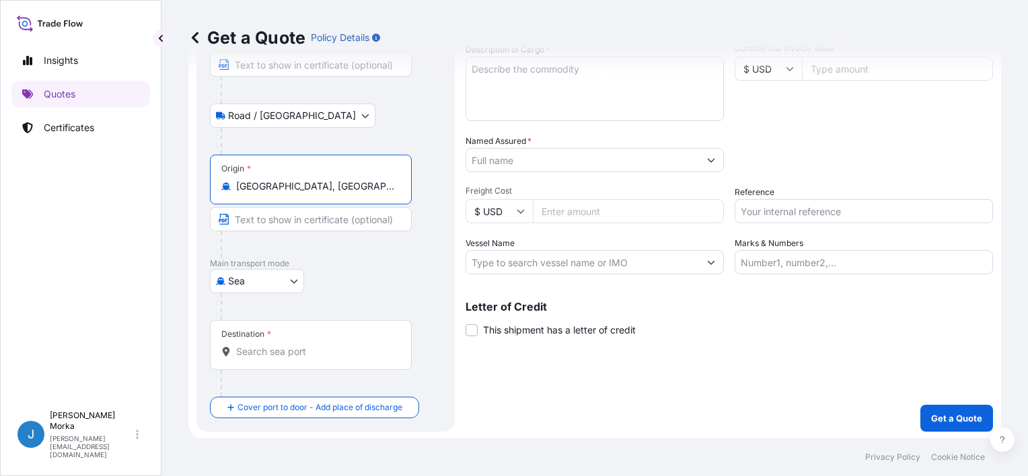
type input "[GEOGRAPHIC_DATA], [GEOGRAPHIC_DATA]"
click at [287, 351] on input "Destination *" at bounding box center [315, 351] width 159 height 13
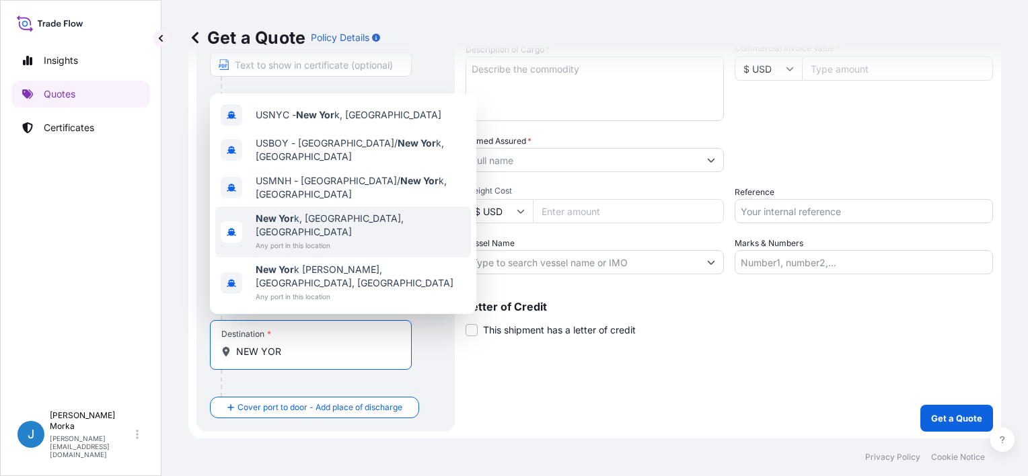
click at [320, 239] on span "New Yor k, [GEOGRAPHIC_DATA], [GEOGRAPHIC_DATA]" at bounding box center [361, 225] width 210 height 27
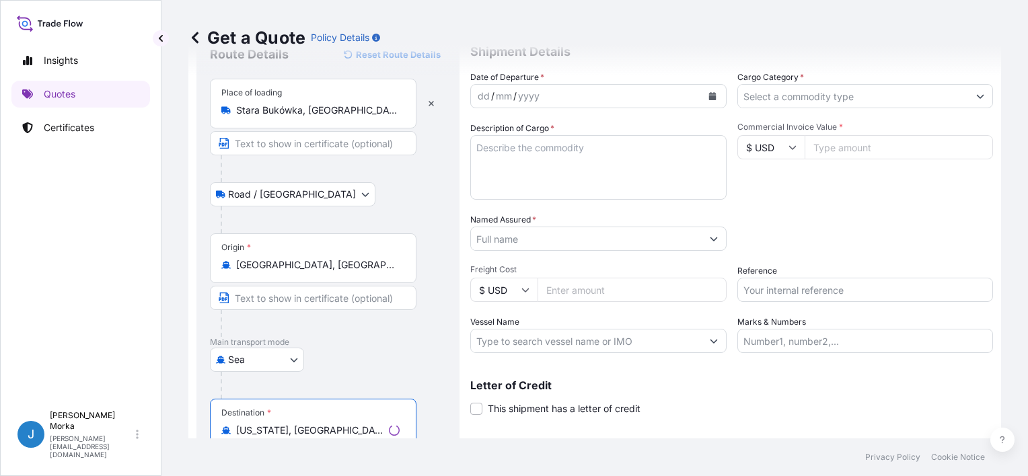
scroll to position [0, 0]
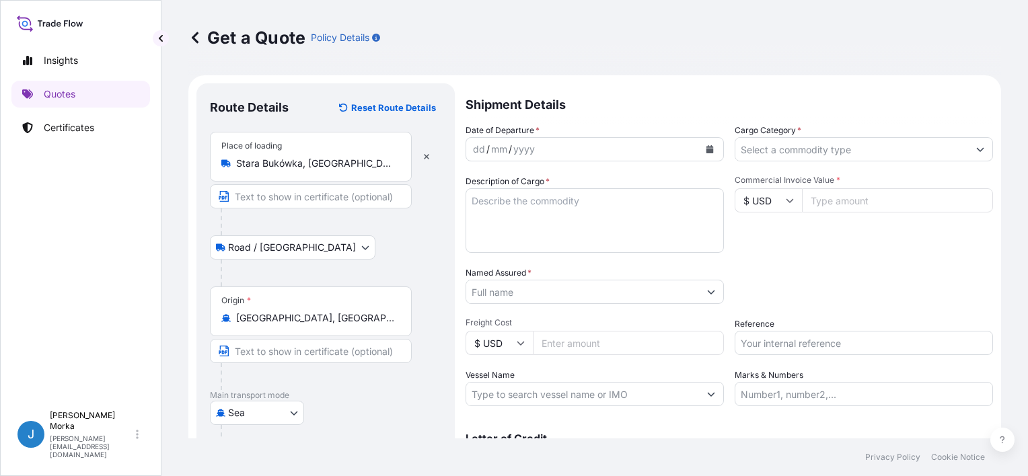
type input "[US_STATE], [GEOGRAPHIC_DATA], [GEOGRAPHIC_DATA]"
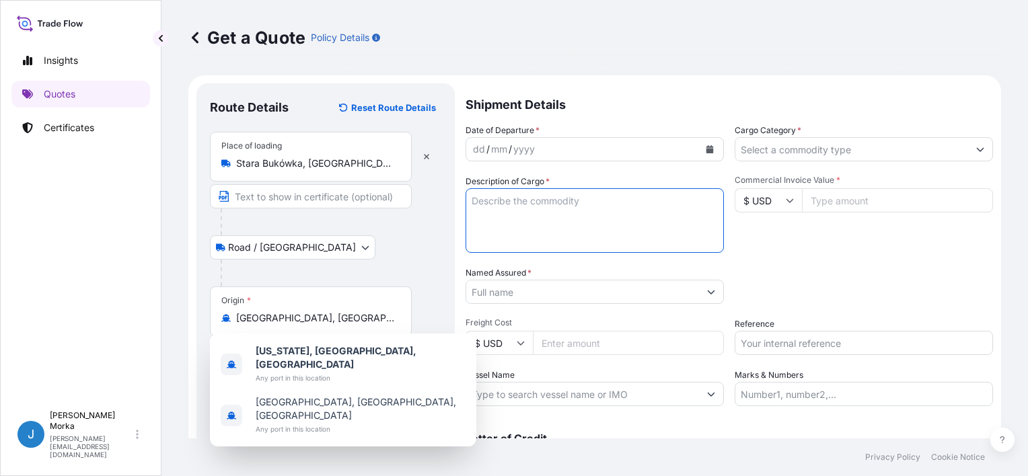
click at [538, 198] on textarea "Description of Cargo *" at bounding box center [594, 220] width 258 height 65
paste textarea "HLBU 9619285"
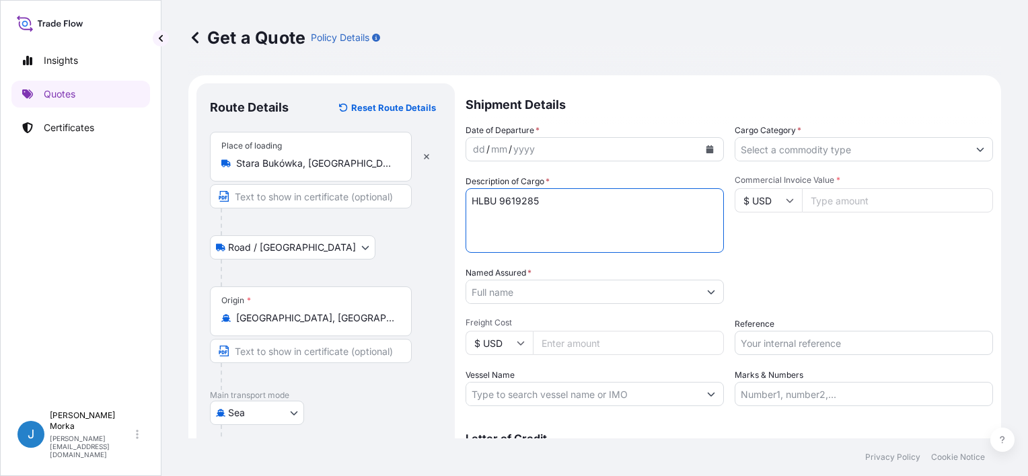
click at [500, 196] on textarea "HLBU 9619285" at bounding box center [594, 220] width 258 height 65
click at [554, 202] on textarea "HLBU9619285" at bounding box center [594, 220] width 258 height 65
click at [558, 213] on textarea "HLBU9619285" at bounding box center [594, 220] width 258 height 65
click at [519, 219] on textarea "HLBU9619285" at bounding box center [594, 220] width 258 height 65
paste textarea "CONFECTIONERY PRODUCTS NET WEIGHT: 9811,09 KG"
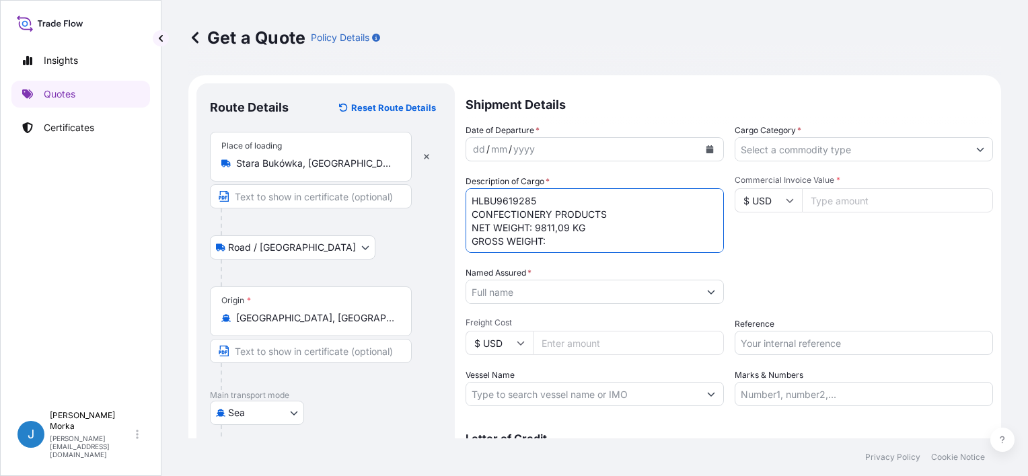
scroll to position [8, 0]
click at [573, 235] on textarea "HLBU9619285 CONFECTIONERY PRODUCTS NET WEIGHT: 9811,09 KG GROSS WEIGHT: CARTONS" at bounding box center [594, 220] width 258 height 65
paste textarea "11,886.220"
click at [559, 231] on textarea "HLBU9619285 CONFECTIONERY PRODUCTS NET WEIGHT: 9811,09 KG GROSS WEIGHT: 11,886.…" at bounding box center [594, 220] width 258 height 65
click at [473, 242] on textarea "HLBU9619285 CONFECTIONERY PRODUCTS NET WEIGHT: 9811,09 KG GROSS WEIGHT: 11886,2…" at bounding box center [594, 220] width 258 height 65
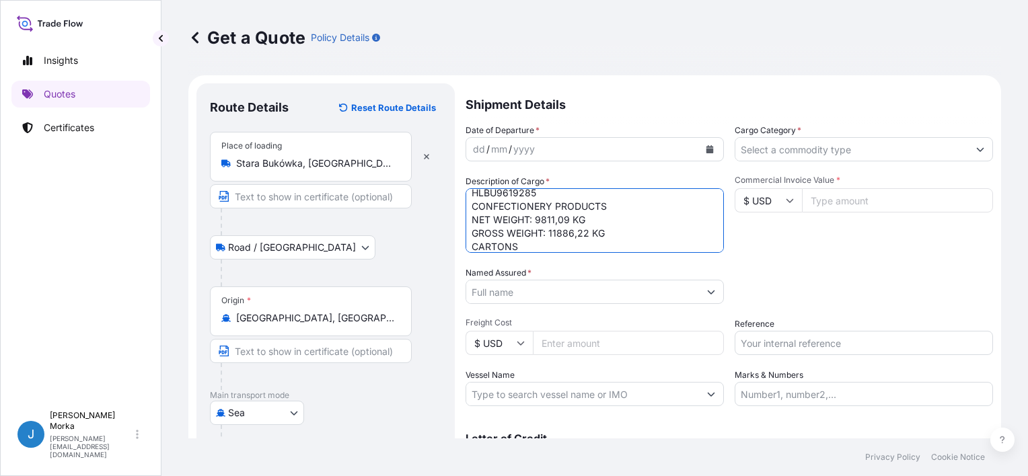
paste textarea "9555"
type textarea "HLBU9619285 CONFECTIONERY PRODUCTS NET WEIGHT: 9811,09 KG GROSS WEIGHT: 11886,2…"
click at [804, 258] on div "Date of Departure * dd / mm / yyyy Cargo Category * Description of Cargo * HLBU…" at bounding box center [728, 265] width 527 height 282
click at [706, 151] on icon "Calendar" at bounding box center [709, 149] width 7 height 8
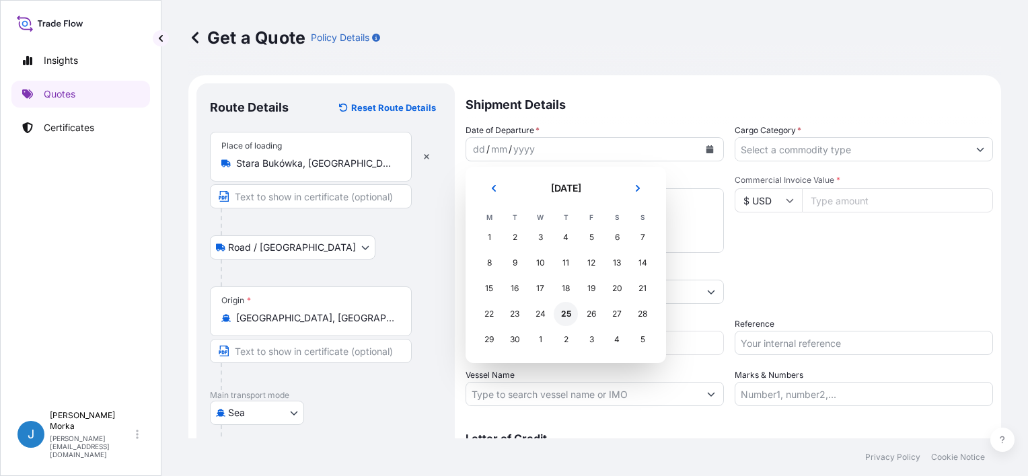
click at [568, 316] on div "25" at bounding box center [566, 314] width 24 height 24
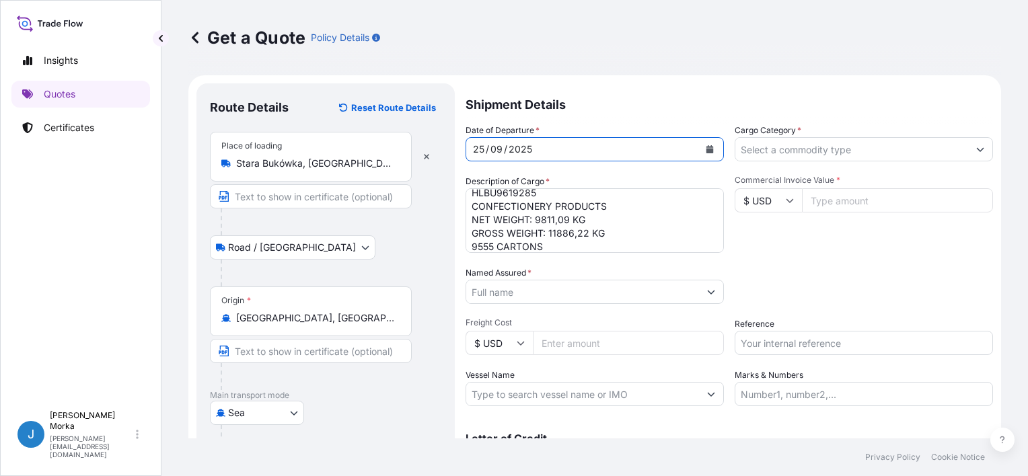
click at [787, 140] on input "Cargo Category *" at bounding box center [851, 149] width 233 height 24
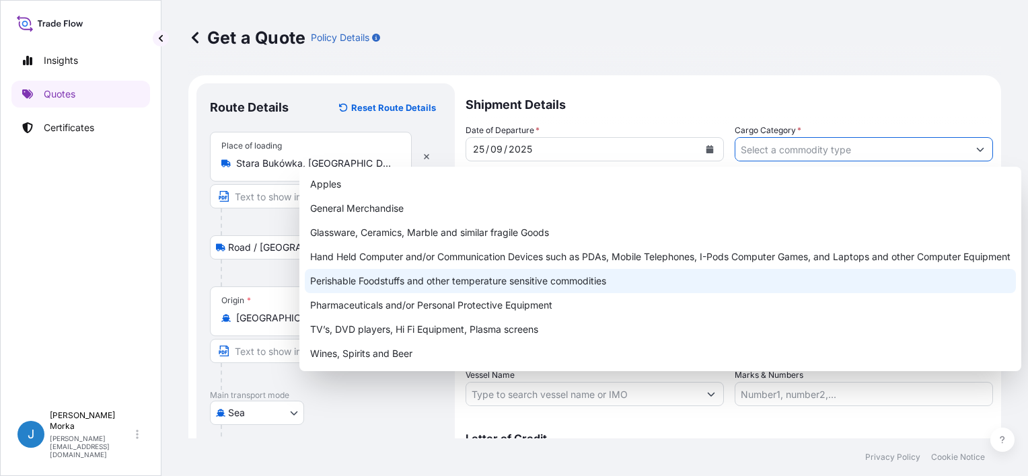
click at [387, 282] on div "Perishable Foodstuffs and other temperature sensitive commodities" at bounding box center [660, 281] width 711 height 24
type input "Perishable Foodstuffs and other temperature sensitive commodities"
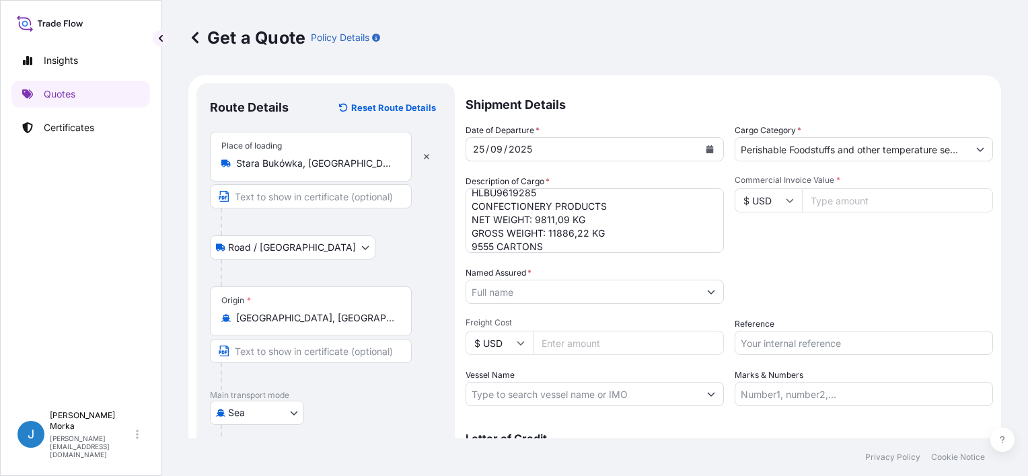
click at [893, 273] on div "Packing Category Type to search a container mode Please select a primary mode o…" at bounding box center [863, 285] width 258 height 38
click at [768, 339] on input "Reference" at bounding box center [863, 343] width 258 height 24
paste input "S02058432"
type input "S02058432"
click at [841, 285] on div "Packing Category Type to search a container mode Please select a primary mode o…" at bounding box center [863, 285] width 258 height 38
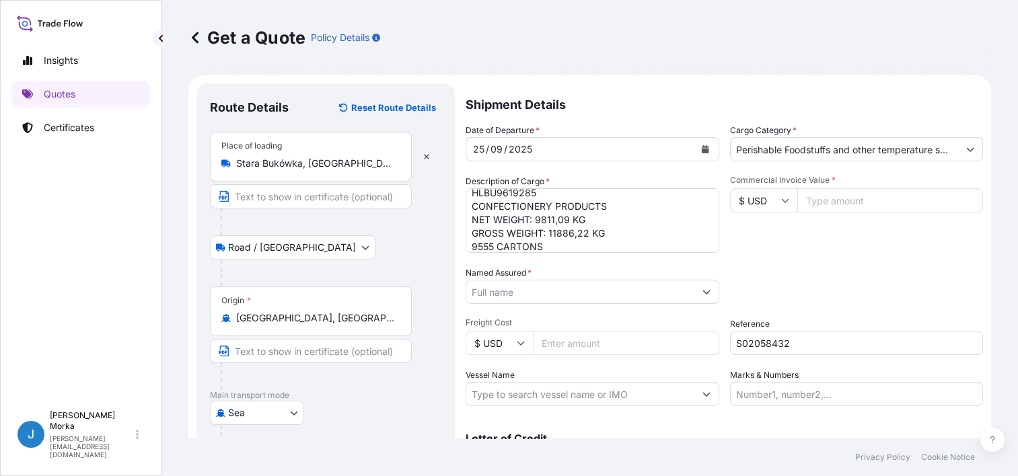
click at [480, 290] on input "Named Assured *" at bounding box center [580, 292] width 228 height 24
paste input "KGR DISTRIBUTION CORP"
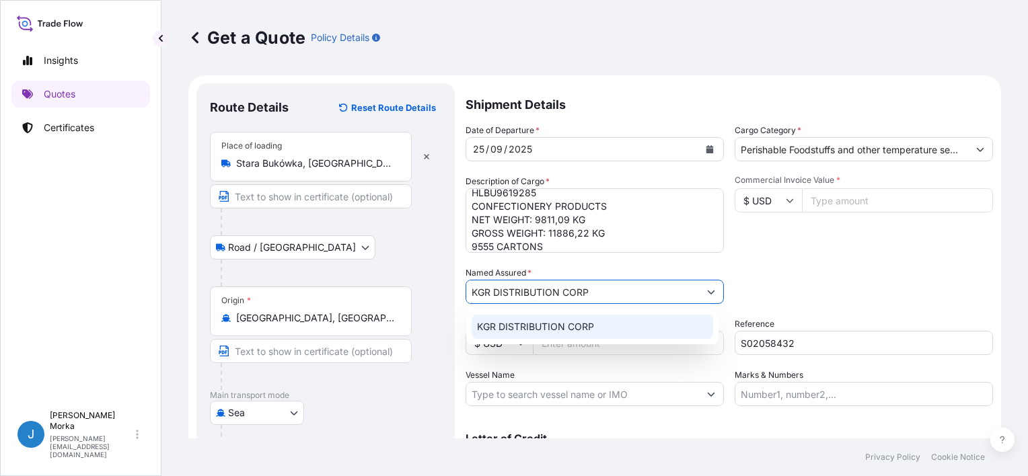
click at [557, 332] on span "KGR DISTRIBUTION CORP" at bounding box center [535, 326] width 117 height 13
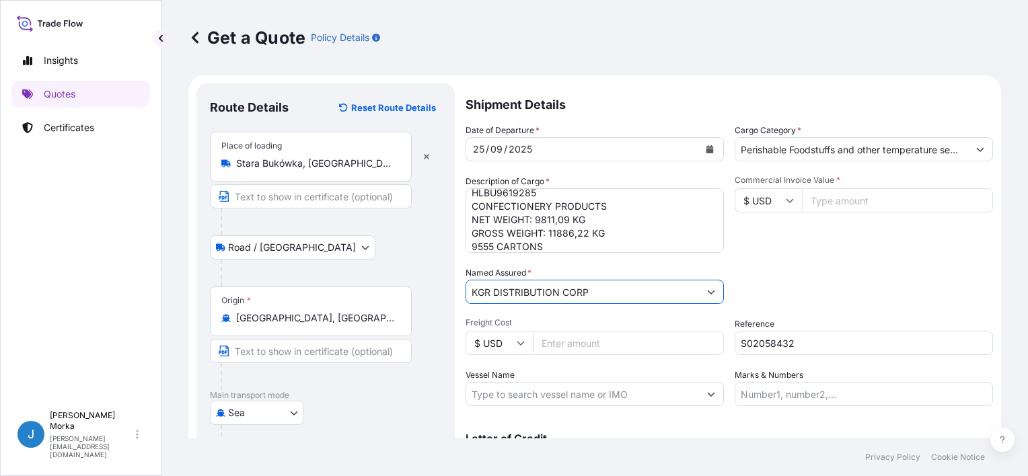
type input "KGR DISTRIBUTION CORP"
click at [889, 269] on div "Packing Category Type to search a container mode Please select a primary mode o…" at bounding box center [863, 285] width 258 height 38
click at [757, 201] on input "$ USD" at bounding box center [767, 200] width 67 height 24
click at [759, 234] on div "€ EUR" at bounding box center [762, 238] width 56 height 26
type input "€ EUR"
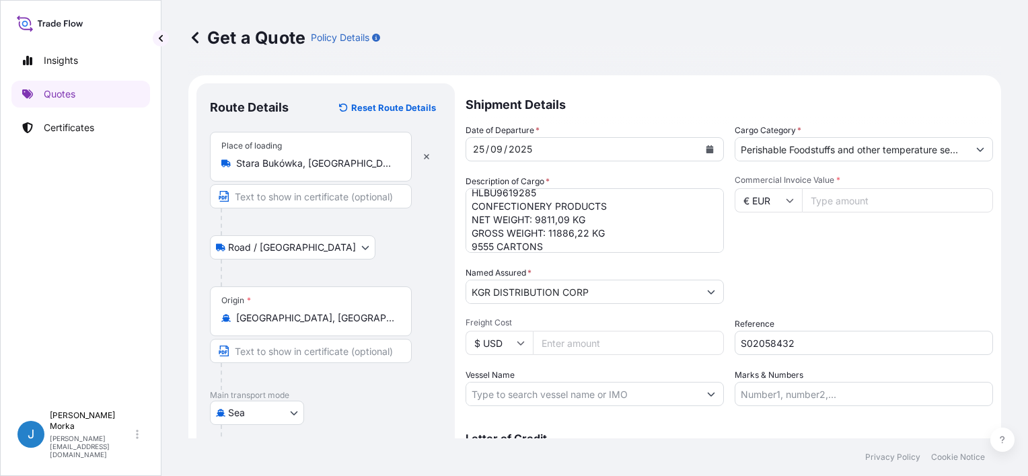
click at [828, 197] on input "Commercial Invoice Value *" at bounding box center [897, 200] width 191 height 24
paste input "103075.08"
type input "103075.08"
click at [806, 258] on div "Date of Departure * [DATE] Cargo Category * Perishable Foodstuffs and other tem…" at bounding box center [728, 265] width 527 height 282
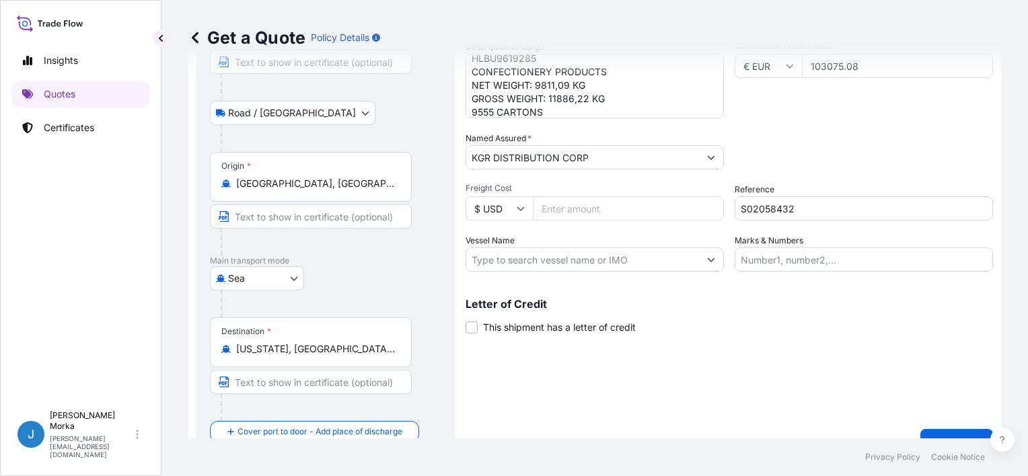
scroll to position [159, 0]
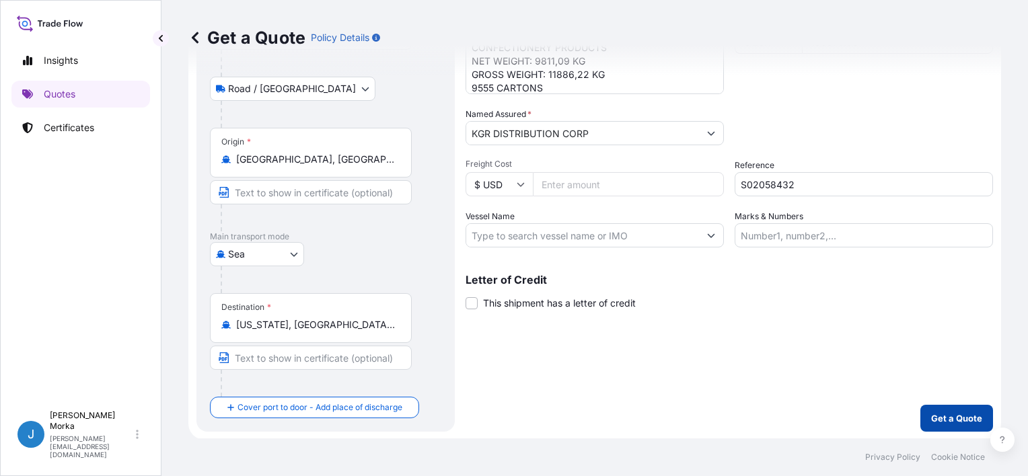
click at [931, 412] on p "Get a Quote" at bounding box center [956, 418] width 51 height 13
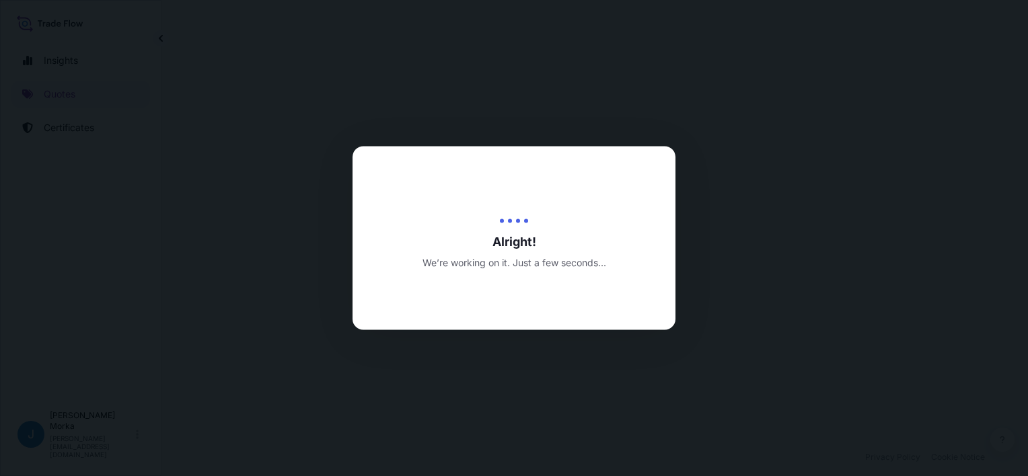
select select "Road / [GEOGRAPHIC_DATA]"
select select "Sea"
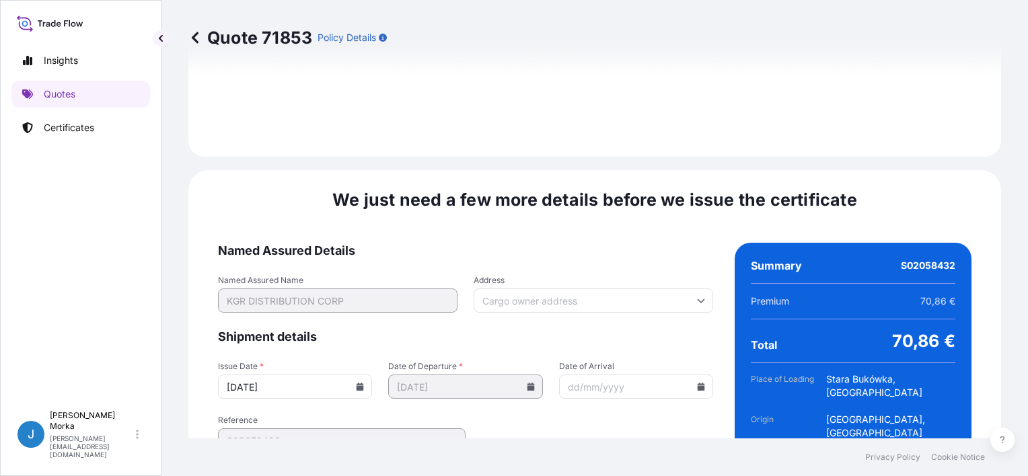
scroll to position [1734, 0]
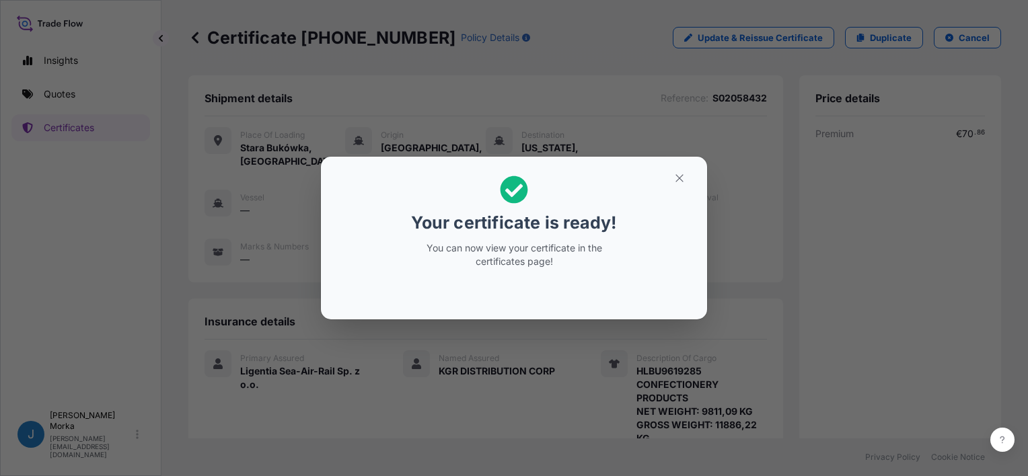
click at [681, 185] on button "button" at bounding box center [680, 178] width 34 height 22
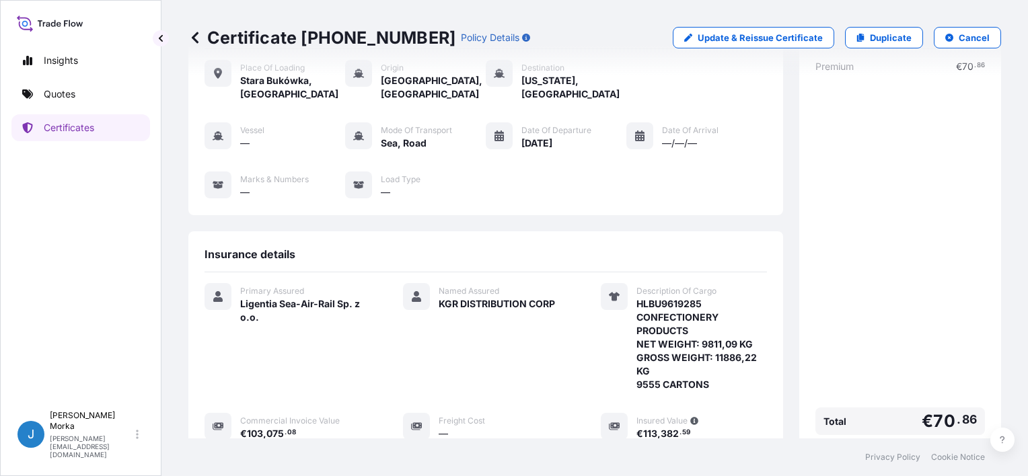
scroll to position [67, 0]
